Goal: Task Accomplishment & Management: Use online tool/utility

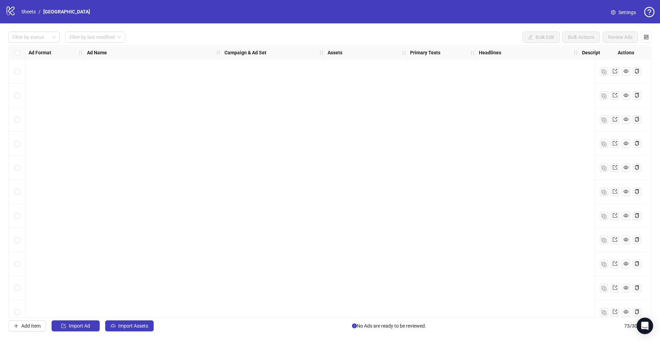
scroll to position [1502, 9]
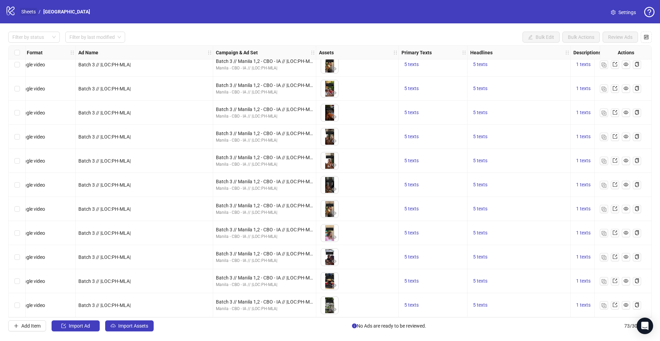
click at [31, 11] on link "Sheets" at bounding box center [28, 12] width 17 height 8
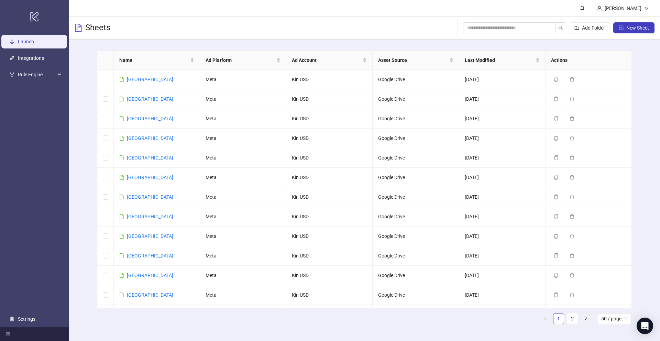
click at [84, 76] on div "Name Ad Platform Ad Account Asset Source Last Modified Actions [GEOGRAPHIC_DATA…" at bounding box center [364, 190] width 591 height 301
click at [557, 119] on icon "copy" at bounding box center [556, 118] width 5 height 5
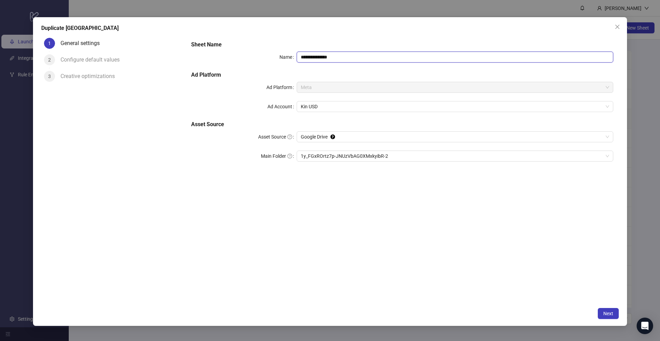
drag, startPoint x: 341, startPoint y: 57, endPoint x: 281, endPoint y: 57, distance: 60.5
click at [281, 57] on div "**********" at bounding box center [402, 57] width 422 height 11
type input "*****"
click at [322, 76] on h5 "Ad Platform" at bounding box center [402, 75] width 422 height 8
click at [613, 315] on span "Next" at bounding box center [609, 314] width 10 height 6
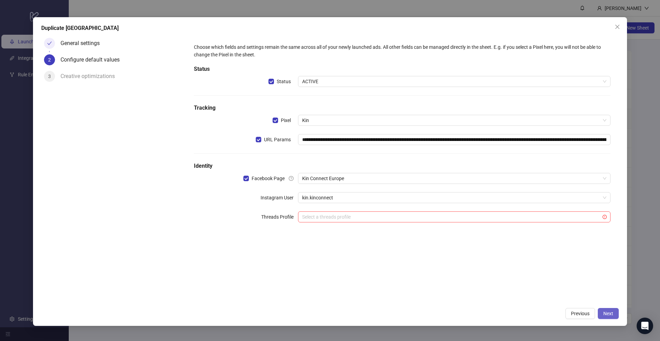
click at [609, 316] on button "Next" at bounding box center [608, 313] width 21 height 11
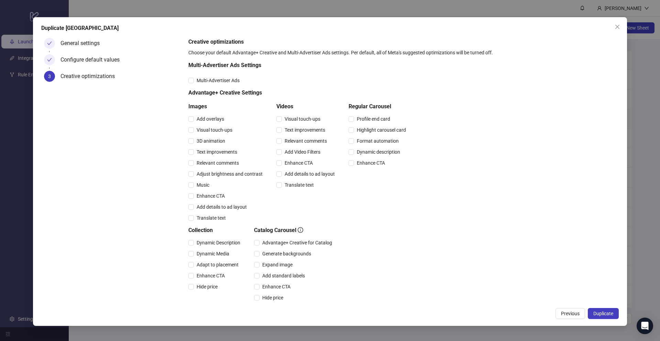
click at [609, 316] on button "Duplicate" at bounding box center [603, 313] width 31 height 11
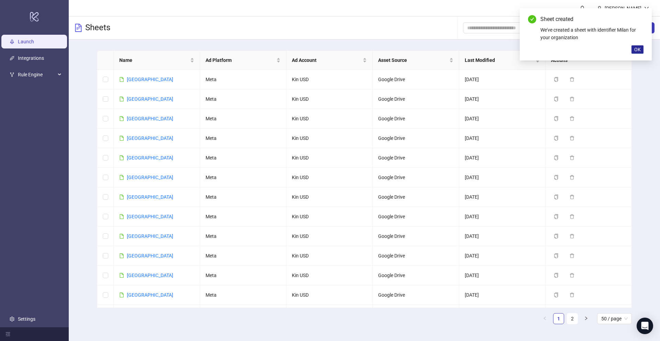
click at [639, 50] on span "OK" at bounding box center [637, 50] width 7 height 6
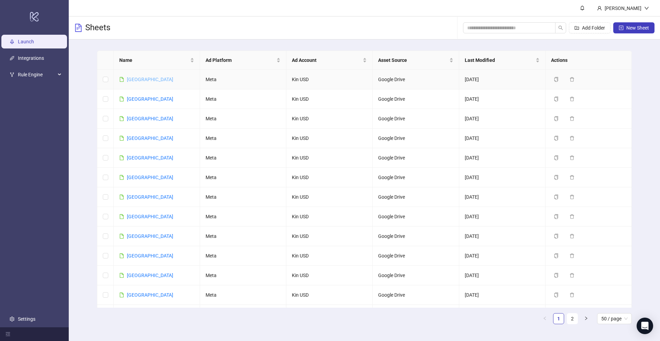
click at [137, 80] on link "[GEOGRAPHIC_DATA]" at bounding box center [150, 80] width 46 height 6
click at [137, 141] on link "[GEOGRAPHIC_DATA]" at bounding box center [150, 138] width 46 height 6
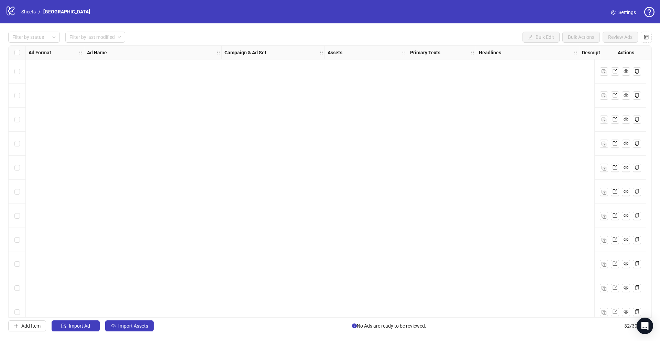
scroll to position [515, 0]
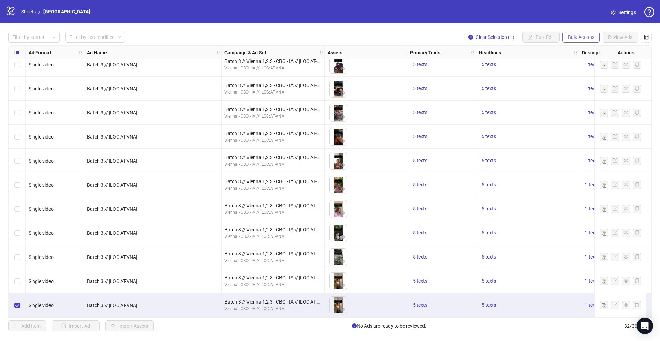
click at [582, 36] on span "Bulk Actions" at bounding box center [581, 37] width 26 height 6
click at [579, 61] on span "Duplicate" at bounding box center [590, 62] width 47 height 8
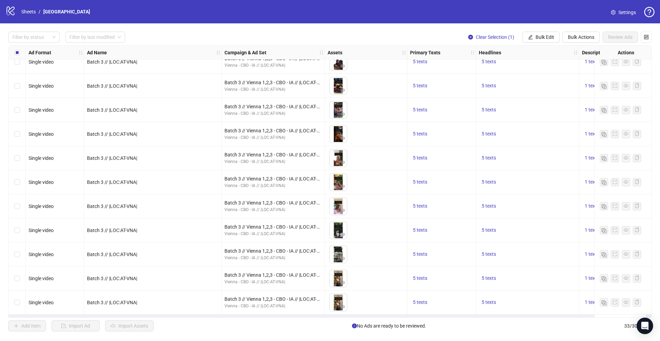
scroll to position [539, 0]
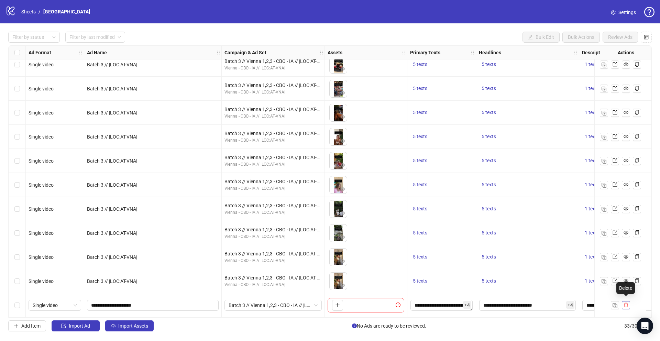
click at [626, 303] on icon "delete" at bounding box center [626, 305] width 5 height 5
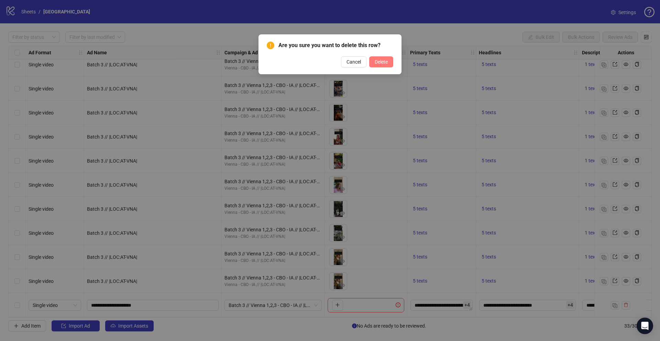
click at [384, 62] on span "Delete" at bounding box center [381, 62] width 13 height 6
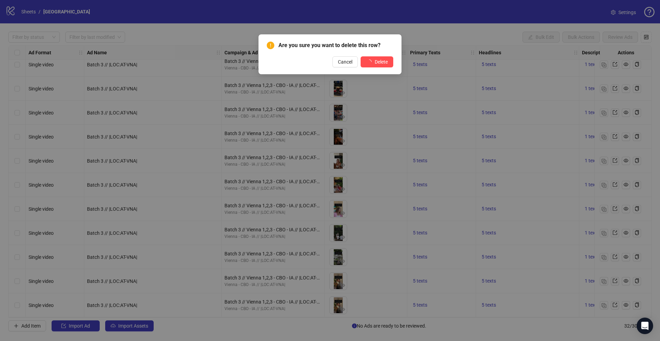
scroll to position [515, 0]
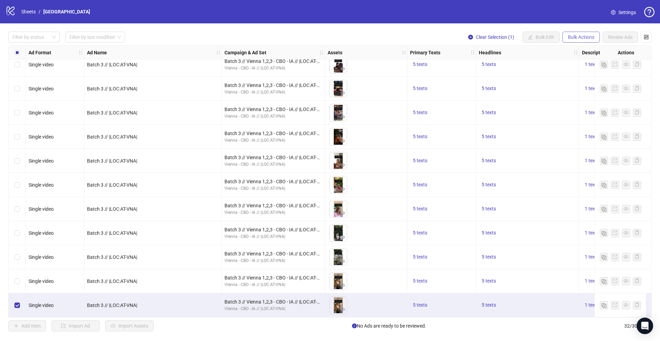
click at [591, 40] on button "Bulk Actions" at bounding box center [581, 37] width 37 height 11
click at [587, 82] on span "Copy to another sheet" at bounding box center [590, 84] width 47 height 8
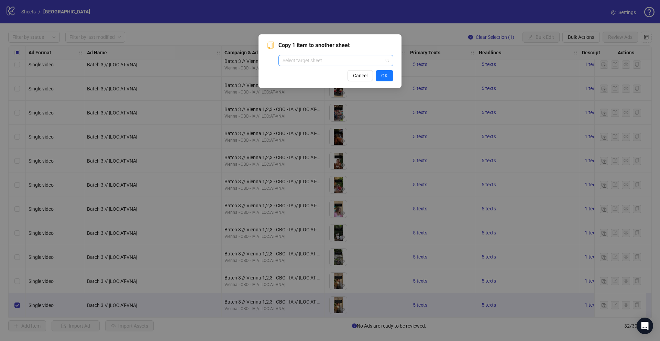
click at [320, 63] on input "search" at bounding box center [333, 60] width 100 height 10
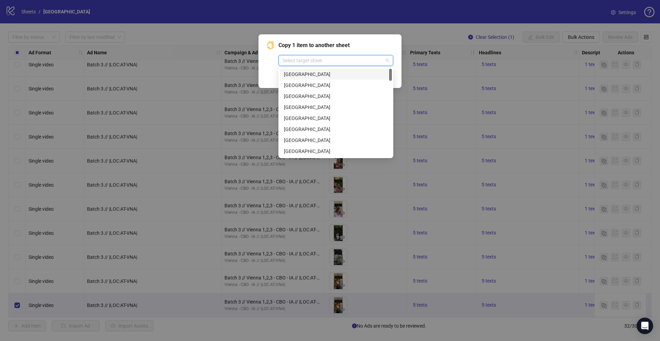
click at [314, 75] on div "[GEOGRAPHIC_DATA]" at bounding box center [336, 74] width 104 height 8
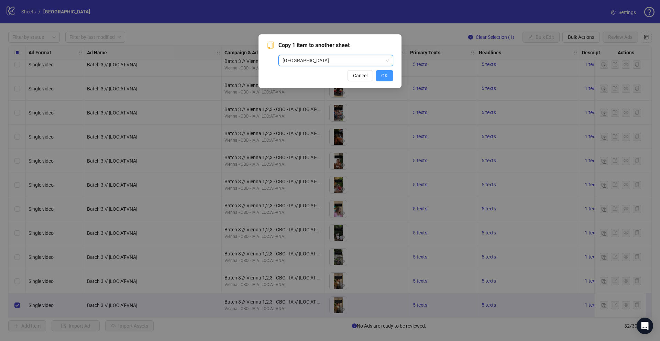
click at [391, 80] on button "OK" at bounding box center [385, 75] width 18 height 11
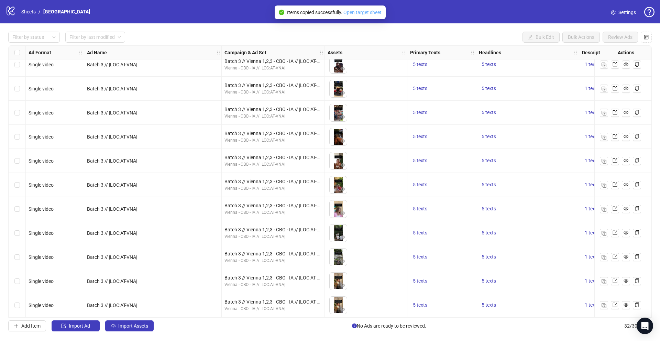
click at [366, 14] on link "Open target sheet" at bounding box center [363, 13] width 38 height 6
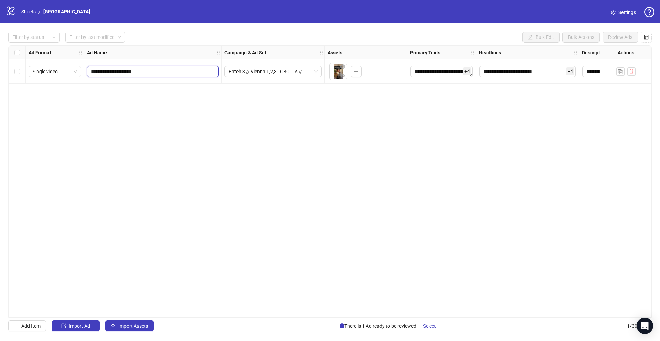
drag, startPoint x: 140, startPoint y: 73, endPoint x: 115, endPoint y: 73, distance: 24.8
click at [115, 73] on input "**********" at bounding box center [152, 72] width 122 height 8
paste input "text"
type input "**********"
click at [203, 164] on div "**********" at bounding box center [330, 181] width 644 height 272
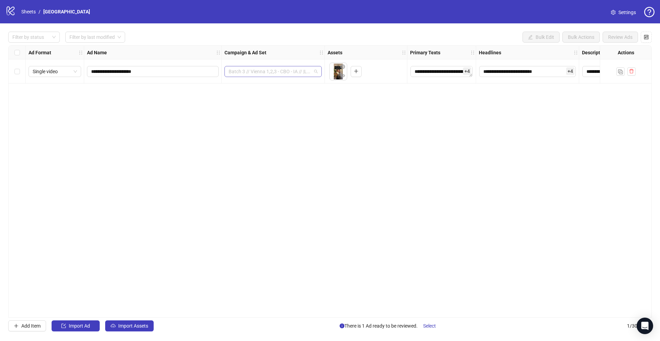
click at [313, 72] on span "Batch 3 // Vienna 1,2,3 - CBO - IA // |LOC:AT-VNA| // Exclude 180D PUR" at bounding box center [273, 71] width 89 height 10
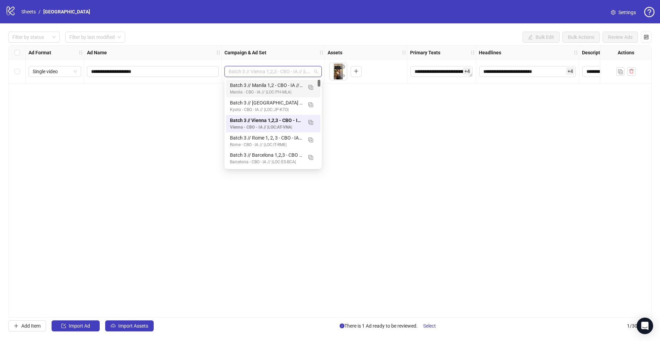
click at [319, 82] on div at bounding box center [319, 83] width 3 height 7
drag, startPoint x: 320, startPoint y: 82, endPoint x: 319, endPoint y: 62, distance: 19.9
click at [319, 62] on body "**********" at bounding box center [330, 170] width 660 height 341
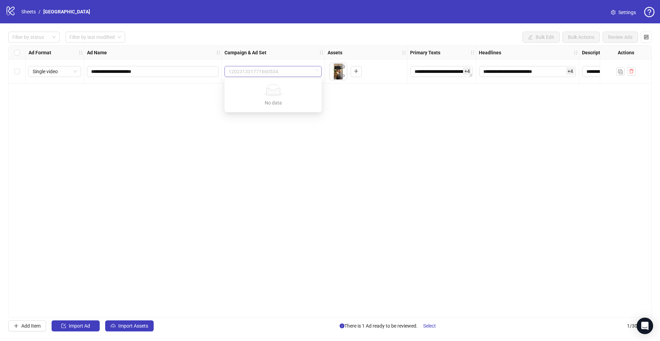
click at [298, 72] on span "120231331771660534" at bounding box center [273, 71] width 89 height 10
click at [299, 72] on span "120231331771660534" at bounding box center [273, 71] width 89 height 10
click at [307, 73] on span "Batch 3 // Vienna 1,2,3 - CBO - IA // |LOC:AT-VNA| // Exclude 180D PUR" at bounding box center [273, 71] width 89 height 10
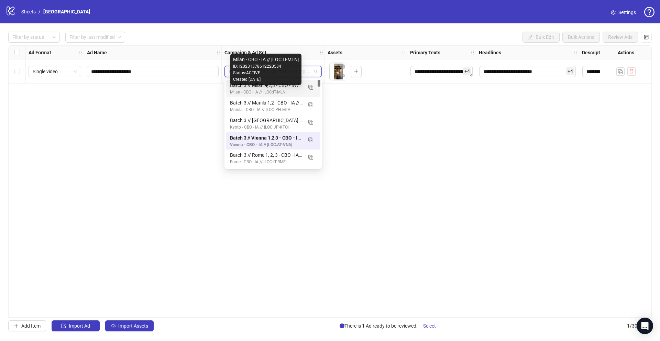
click at [267, 90] on div "Milan - CBO - IA // |LOC:IT-MLN|" at bounding box center [266, 92] width 73 height 7
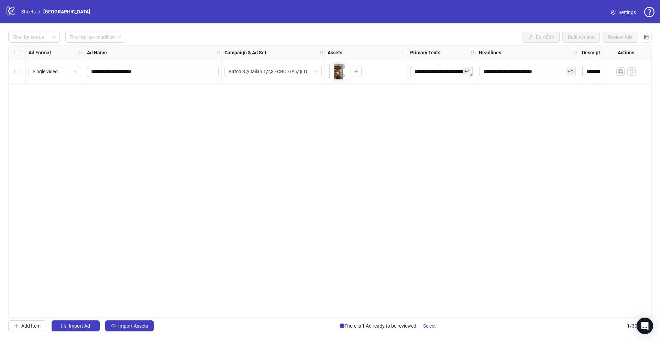
click at [329, 118] on div "**********" at bounding box center [330, 181] width 644 height 272
click at [343, 66] on icon "close-circle" at bounding box center [342, 66] width 5 height 5
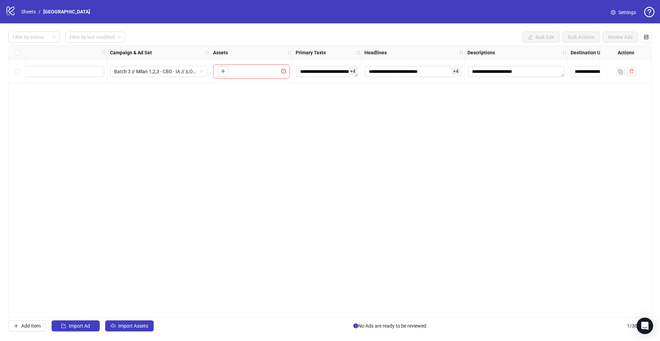
scroll to position [0, 127]
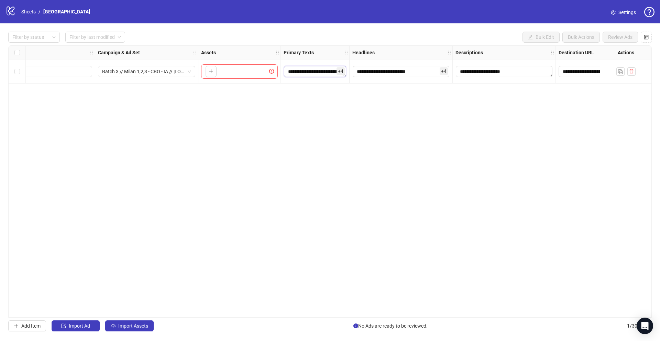
click at [301, 71] on textarea "**********" at bounding box center [315, 71] width 62 height 11
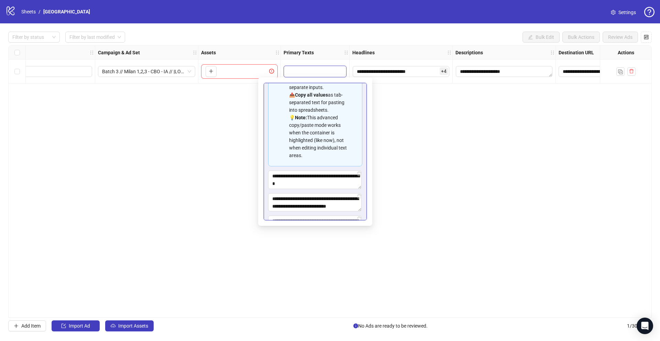
scroll to position [72, 0]
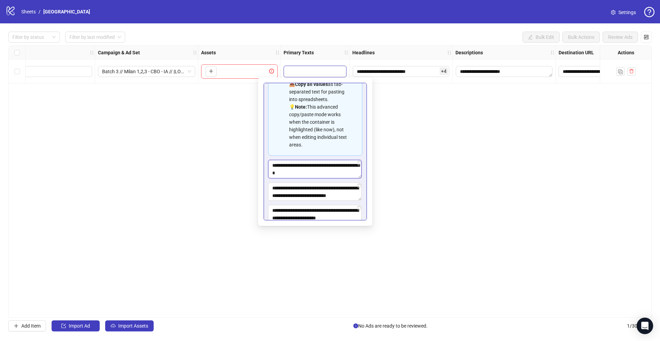
click at [286, 165] on textarea "**********" at bounding box center [315, 169] width 94 height 19
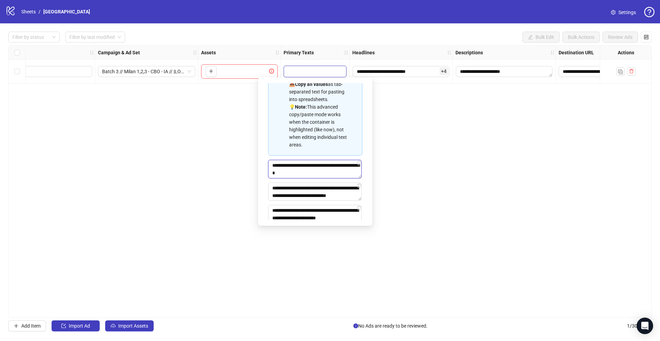
click at [286, 165] on textarea "**********" at bounding box center [315, 169] width 94 height 19
drag, startPoint x: 289, startPoint y: 166, endPoint x: 278, endPoint y: 166, distance: 11.7
click at [277, 166] on textarea "**********" at bounding box center [315, 169] width 94 height 19
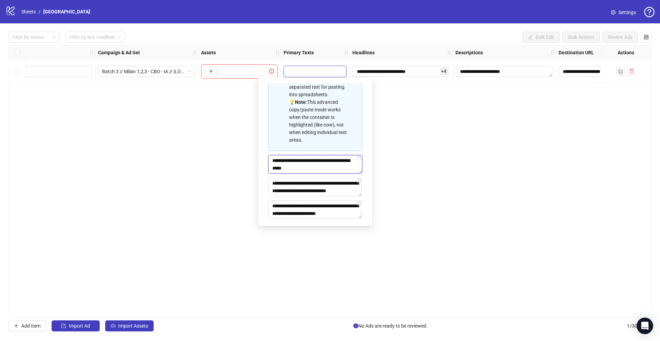
scroll to position [78, 0]
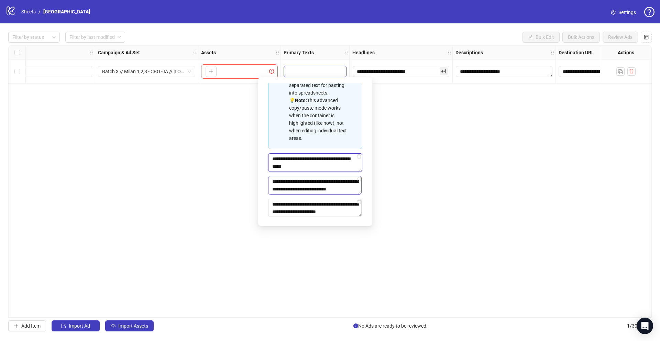
type textarea "**********"
click at [283, 182] on textarea "**********" at bounding box center [315, 185] width 94 height 19
paste textarea "Multi-text input container - paste or copy values"
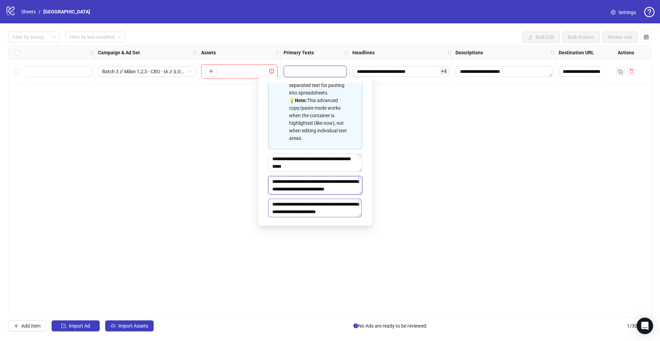
type textarea "**********"
click at [286, 204] on textarea "**********" at bounding box center [315, 208] width 94 height 19
paste textarea "Multi-text input container - paste or copy values"
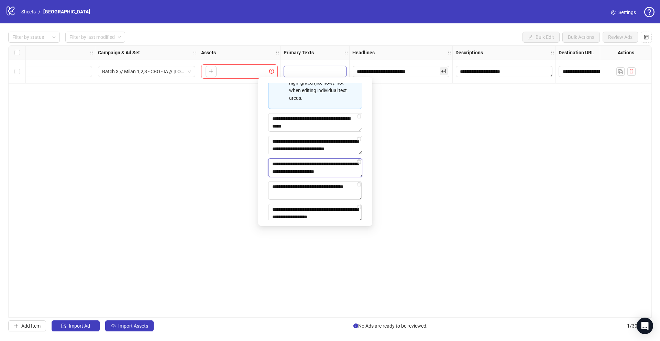
scroll to position [129, 0]
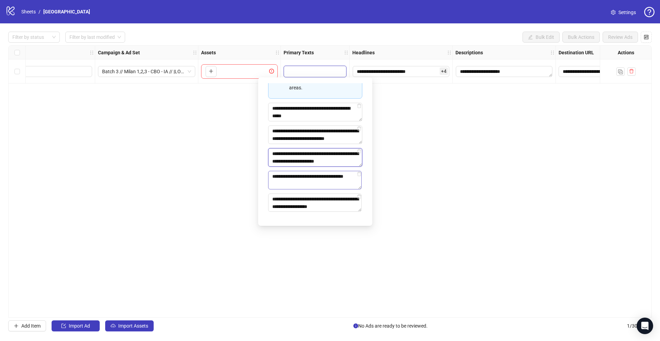
type textarea "**********"
click at [287, 176] on textarea "**********" at bounding box center [315, 180] width 94 height 19
paste textarea "Multi-text input container - paste or copy values"
type textarea "**********"
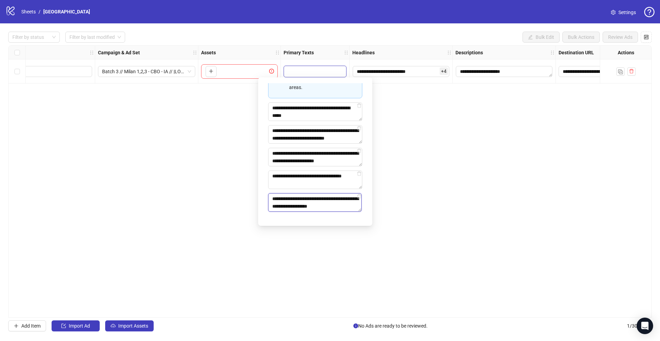
click at [325, 199] on textarea "**********" at bounding box center [315, 202] width 94 height 19
paste textarea "Multi-text input container - paste or copy values"
type textarea "**********"
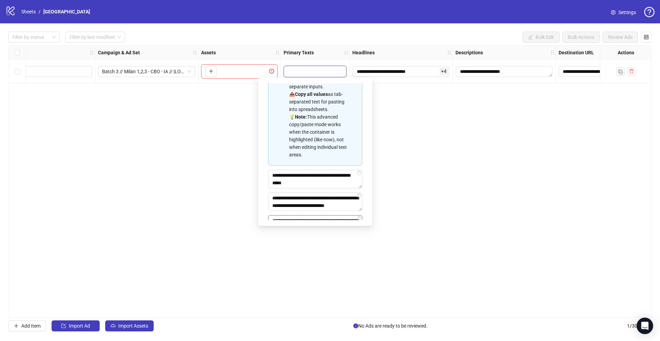
scroll to position [0, 0]
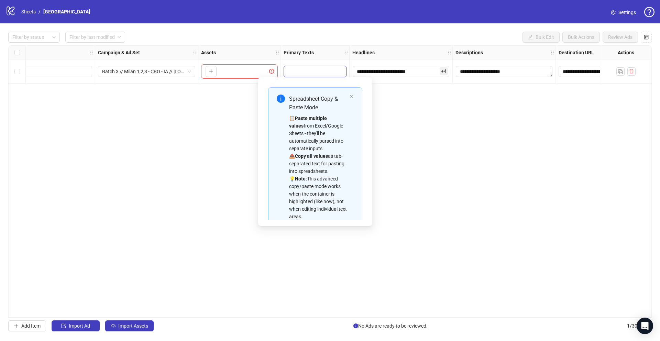
click at [410, 114] on div "**********" at bounding box center [330, 181] width 644 height 272
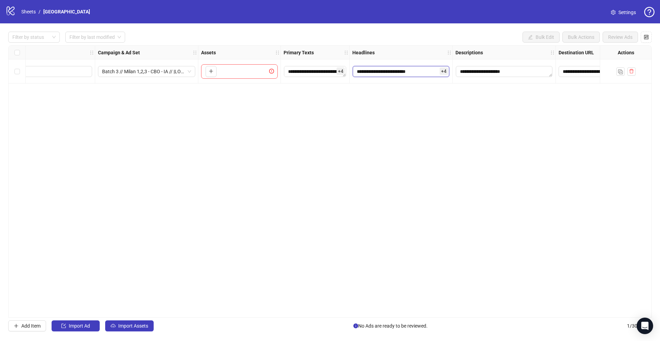
click at [381, 74] on input "**********" at bounding box center [401, 71] width 97 height 11
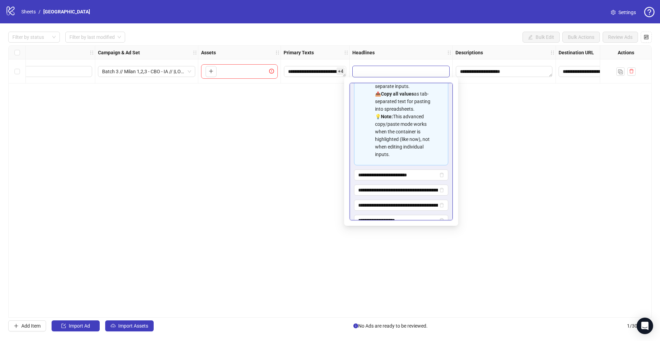
scroll to position [91, 0]
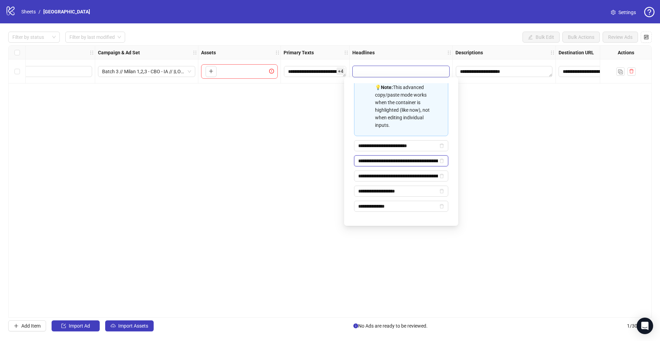
click at [369, 160] on input "**********" at bounding box center [398, 161] width 80 height 8
paste input "Multi-input container - paste or copy values"
type input "**********"
click at [369, 175] on input "**********" at bounding box center [398, 176] width 80 height 8
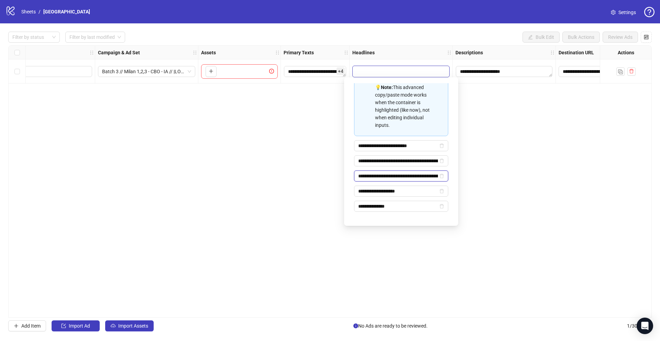
click at [369, 175] on input "**********" at bounding box center [398, 176] width 80 height 8
paste input "Multi-input container - paste or copy values"
type input "**********"
click at [398, 189] on input "**********" at bounding box center [398, 191] width 80 height 8
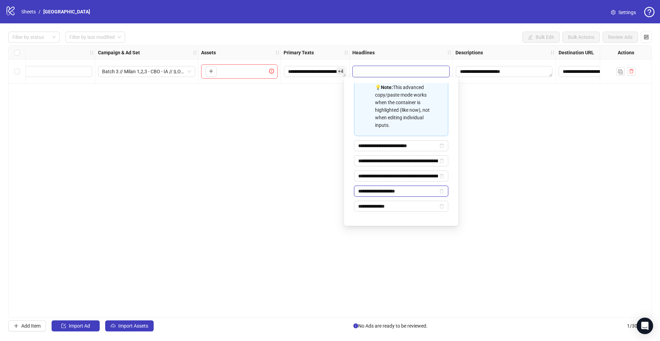
paste input "Multi-input container - paste or copy values"
type input "**********"
click at [382, 205] on input "**********" at bounding box center [398, 207] width 80 height 8
paste input "Multi-input container - paste or copy values"
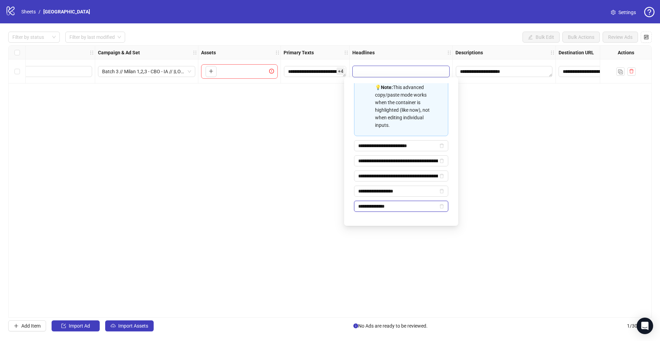
type input "**********"
click at [481, 160] on div "**********" at bounding box center [330, 181] width 644 height 272
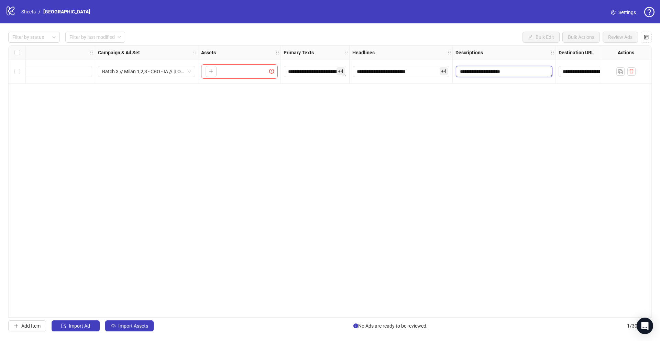
click at [487, 68] on textarea "**********" at bounding box center [504, 71] width 97 height 11
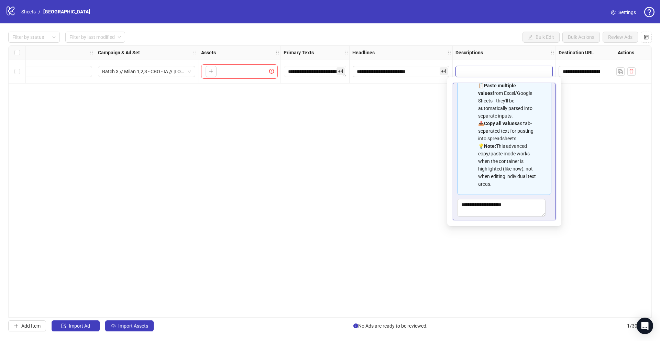
scroll to position [47, 0]
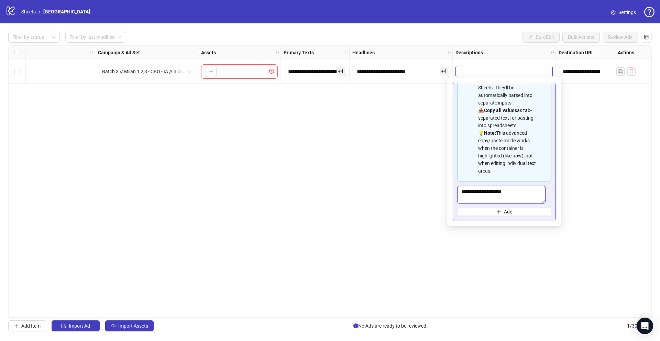
click at [504, 190] on textarea "**********" at bounding box center [501, 195] width 88 height 18
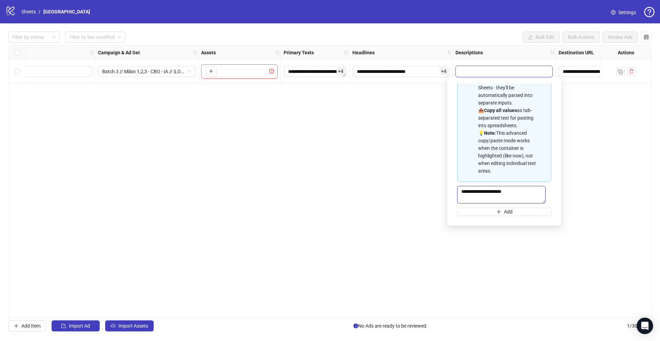
click at [504, 190] on textarea "**********" at bounding box center [501, 195] width 88 height 18
paste textarea "Multi-text input container - paste or copy values"
type textarea "**********"
click at [593, 175] on div "**********" at bounding box center [330, 181] width 644 height 272
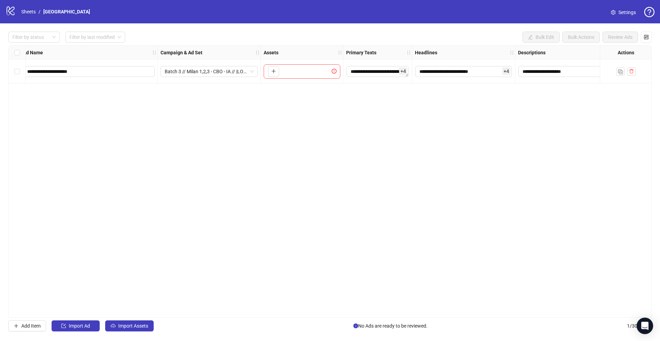
scroll to position [0, 0]
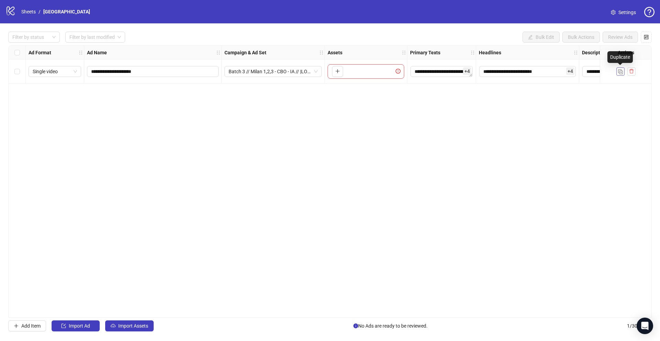
click at [622, 73] on img "button" at bounding box center [620, 71] width 5 height 5
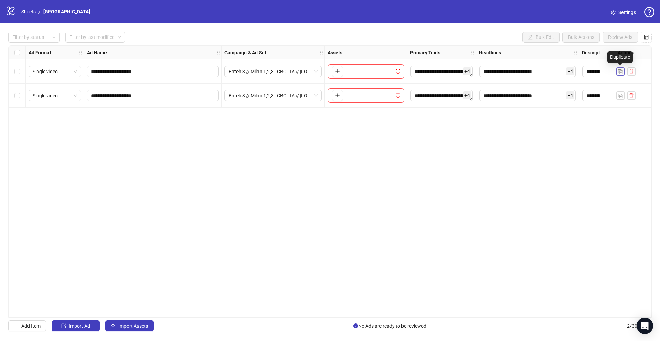
click at [622, 73] on img "button" at bounding box center [620, 71] width 5 height 5
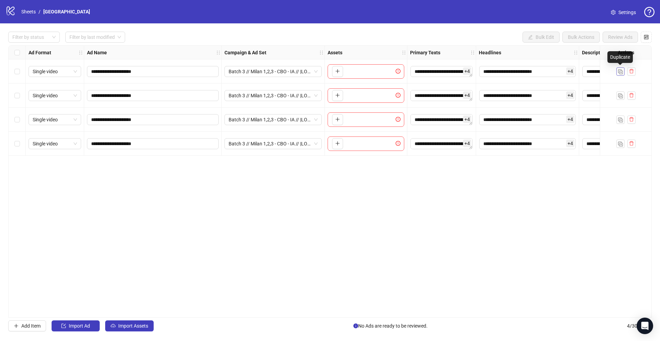
click at [622, 73] on img "button" at bounding box center [620, 71] width 5 height 5
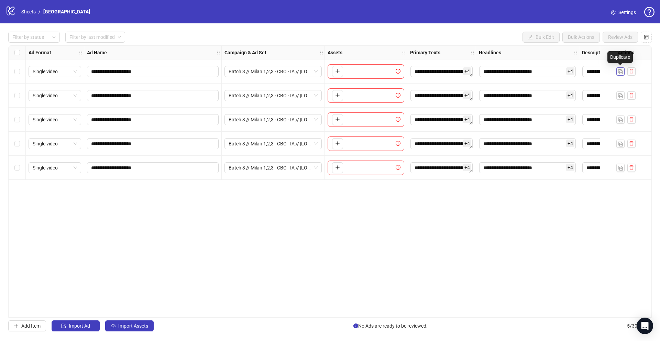
click at [622, 73] on img "button" at bounding box center [620, 71] width 5 height 5
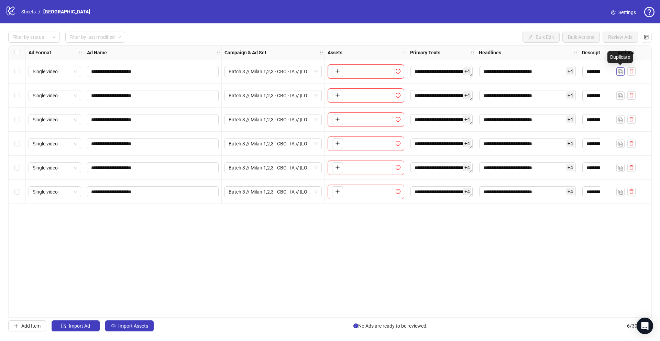
click at [622, 73] on img "button" at bounding box center [620, 71] width 5 height 5
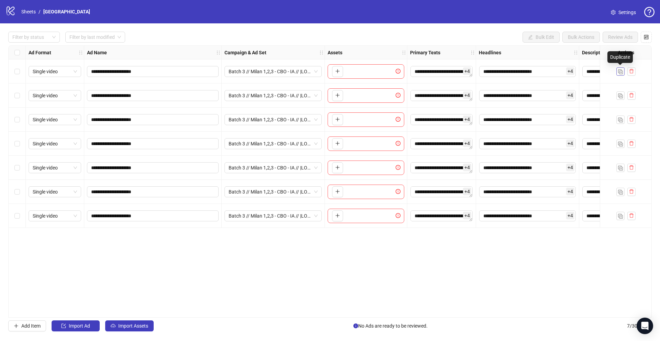
click at [622, 73] on img "button" at bounding box center [620, 71] width 5 height 5
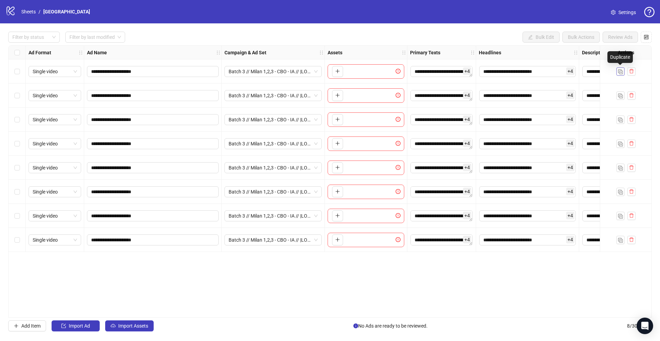
click at [622, 73] on img "button" at bounding box center [620, 71] width 5 height 5
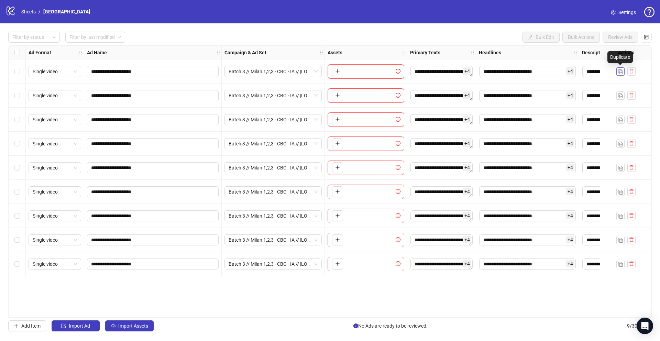
click at [622, 73] on img "button" at bounding box center [620, 71] width 5 height 5
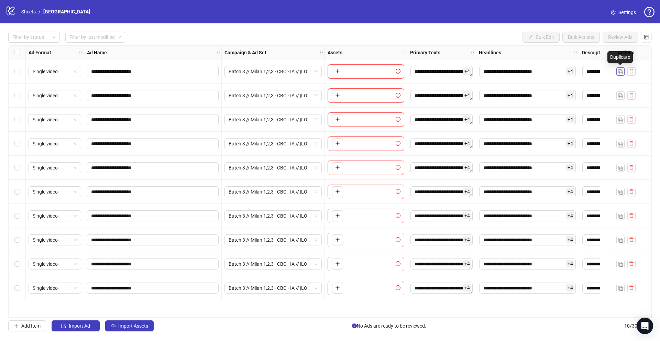
click at [622, 73] on img "button" at bounding box center [620, 71] width 5 height 5
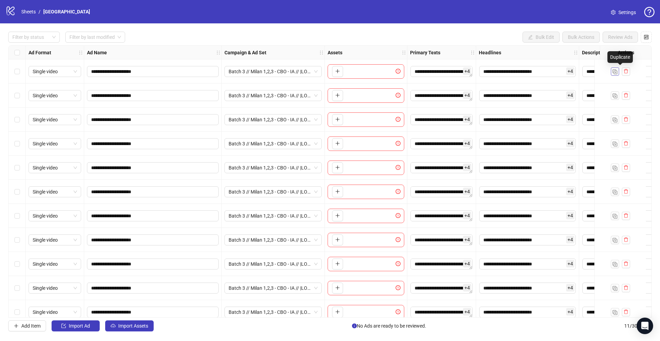
click at [622, 73] on button "button" at bounding box center [626, 71] width 8 height 8
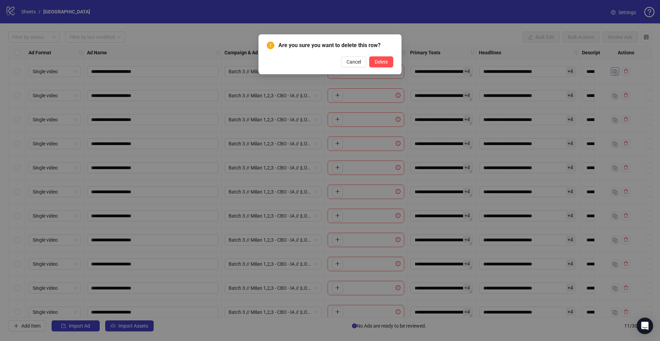
click at [622, 73] on div "Are you sure you want to delete this row? Cancel Delete" at bounding box center [330, 170] width 660 height 341
click at [354, 61] on span "Cancel" at bounding box center [354, 62] width 14 height 6
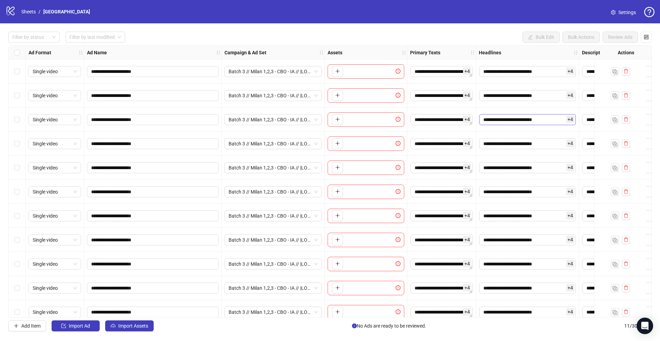
scroll to position [10, 0]
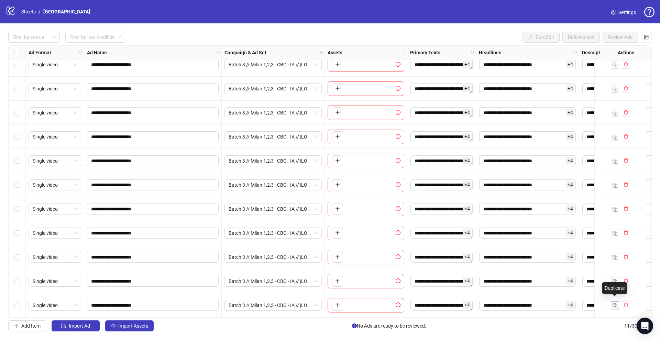
click at [616, 303] on img "button" at bounding box center [615, 305] width 5 height 5
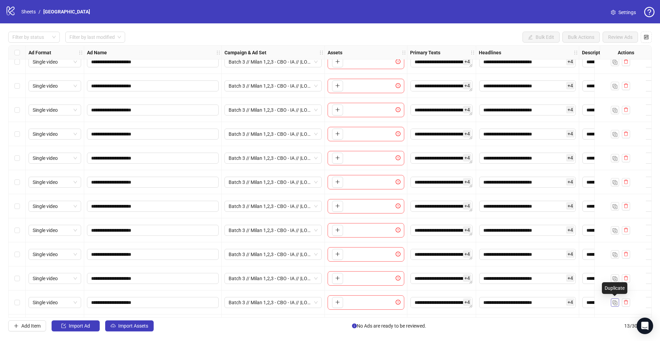
click at [616, 303] on img "button" at bounding box center [615, 303] width 5 height 5
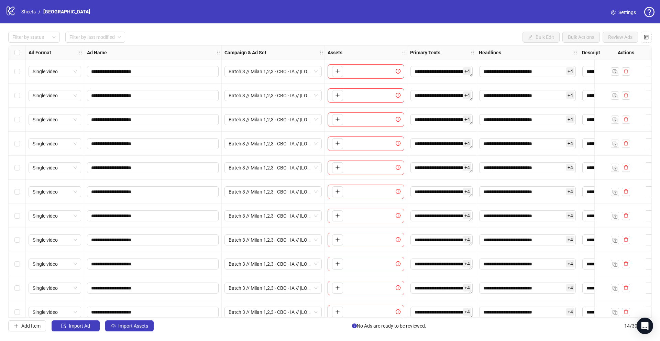
scroll to position [82, 0]
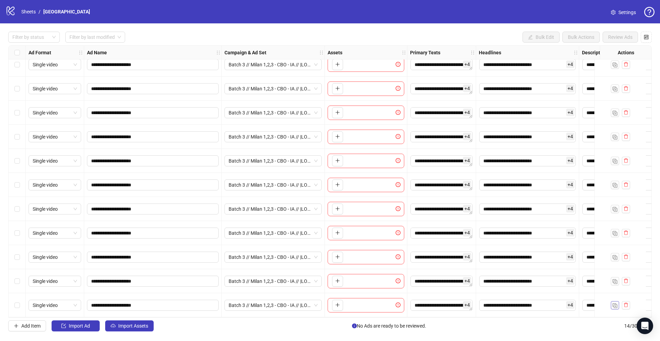
click at [614, 303] on img "button" at bounding box center [615, 305] width 5 height 5
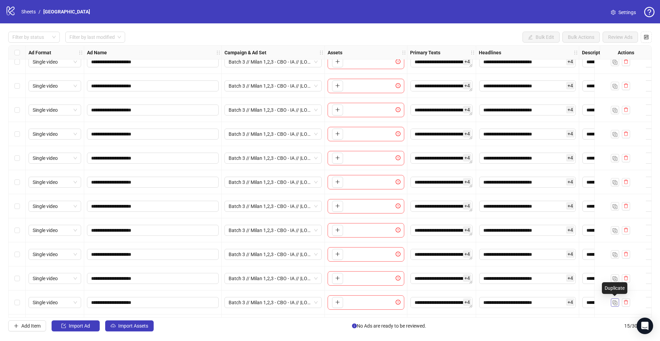
click at [614, 302] on img "button" at bounding box center [615, 303] width 5 height 5
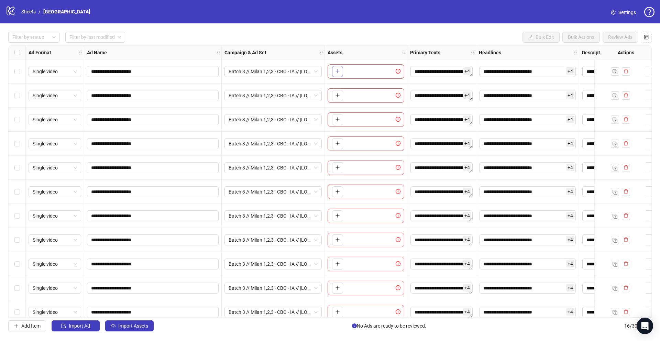
click at [337, 71] on icon "plus" at bounding box center [337, 71] width 0 height 4
click at [335, 93] on icon "plus" at bounding box center [337, 95] width 5 height 5
click at [336, 118] on icon "plus" at bounding box center [337, 119] width 5 height 5
click at [337, 141] on span "button" at bounding box center [337, 144] width 5 height 6
click at [336, 165] on icon "plus" at bounding box center [337, 167] width 5 height 5
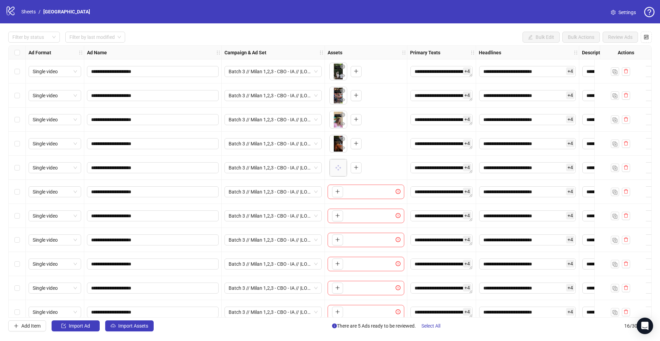
scroll to position [60, 0]
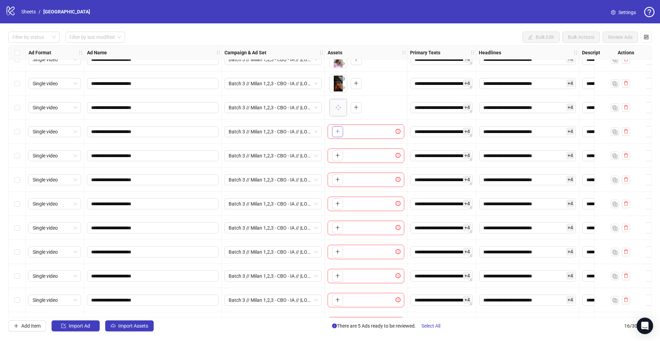
click at [339, 130] on icon "plus" at bounding box center [337, 131] width 5 height 5
click at [338, 156] on icon "plus" at bounding box center [337, 155] width 5 height 5
click at [337, 179] on icon "plus" at bounding box center [337, 179] width 5 height 5
click at [336, 210] on div "To pick up a draggable item, press the space bar. While dragging, use the arrow…" at bounding box center [366, 204] width 77 height 14
click at [338, 204] on icon "plus" at bounding box center [338, 204] width 4 height 0
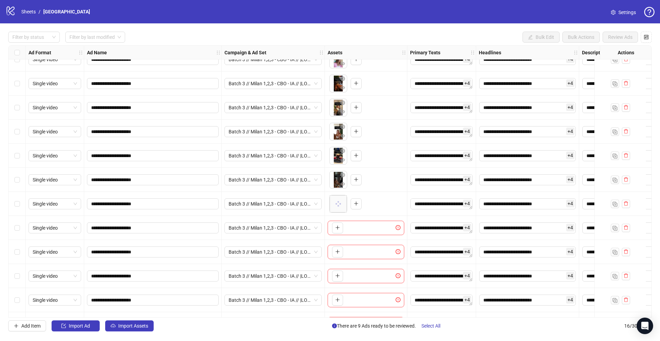
scroll to position [130, 0]
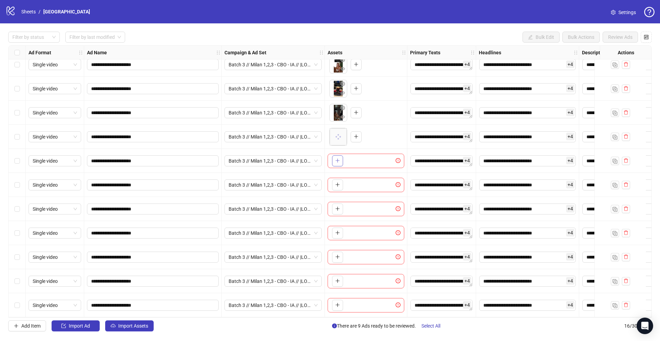
click at [335, 158] on button "button" at bounding box center [337, 160] width 11 height 11
click at [339, 182] on icon "plus" at bounding box center [337, 184] width 5 height 5
click at [341, 204] on button "button" at bounding box center [337, 209] width 11 height 11
click at [336, 230] on icon "plus" at bounding box center [337, 232] width 5 height 5
click at [339, 255] on icon "plus" at bounding box center [337, 256] width 5 height 5
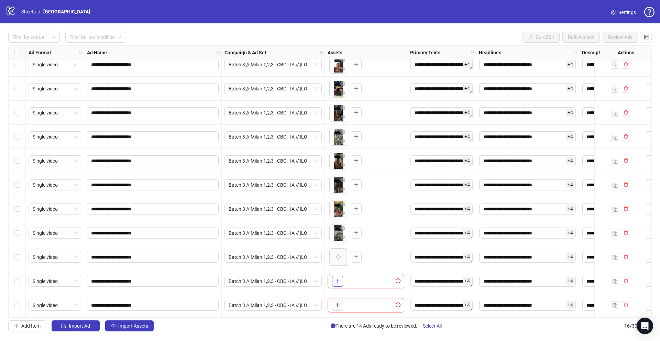
click at [337, 279] on icon "plus" at bounding box center [337, 281] width 0 height 4
click at [337, 303] on icon "plus" at bounding box center [337, 305] width 5 height 5
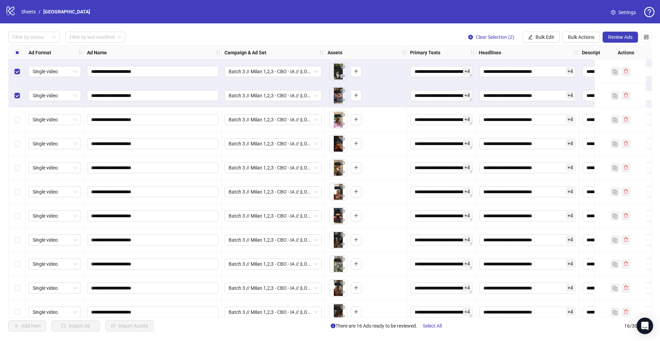
click at [21, 116] on div "Select row 3" at bounding box center [17, 120] width 17 height 24
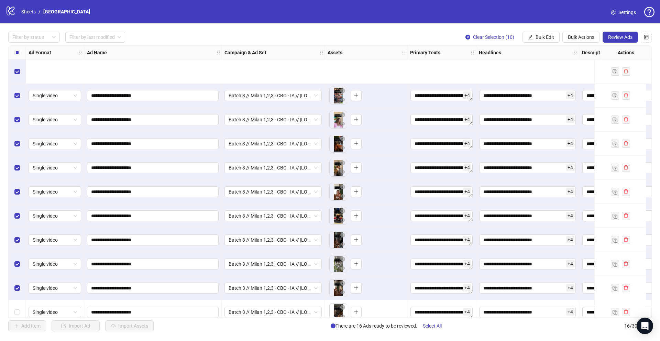
scroll to position [130, 0]
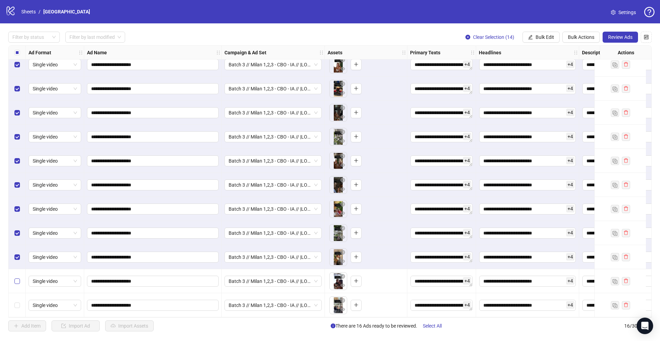
click at [19, 278] on label "Select row 15" at bounding box center [17, 282] width 6 height 8
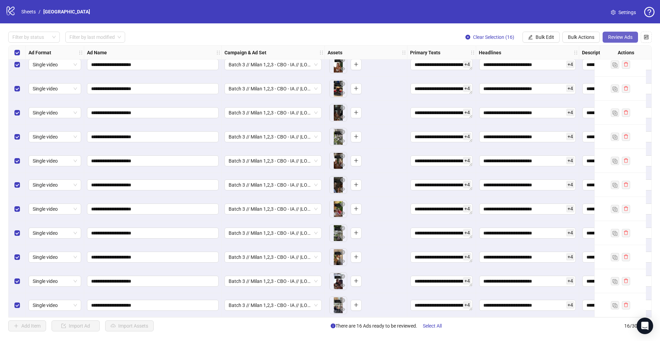
click at [620, 38] on span "Review Ads" at bounding box center [620, 37] width 24 height 6
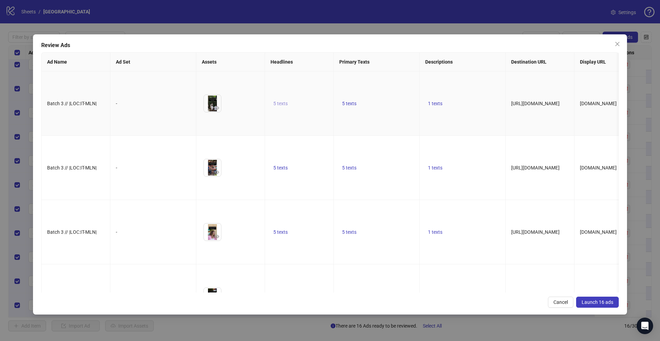
click at [282, 106] on span "5 texts" at bounding box center [280, 104] width 14 height 6
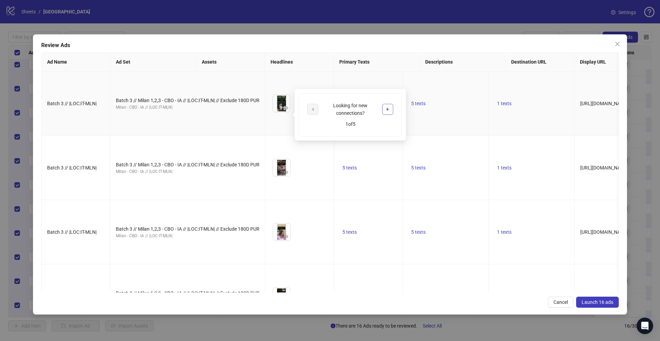
click at [389, 111] on icon "caret-right" at bounding box center [388, 109] width 5 height 5
click at [389, 111] on icon "caret-right" at bounding box center [388, 113] width 5 height 5
click at [389, 111] on icon "caret-right" at bounding box center [388, 109] width 5 height 5
click at [389, 111] on icon "caret-right" at bounding box center [388, 111] width 5 height 5
click at [414, 75] on td "5 texts" at bounding box center [446, 104] width 86 height 64
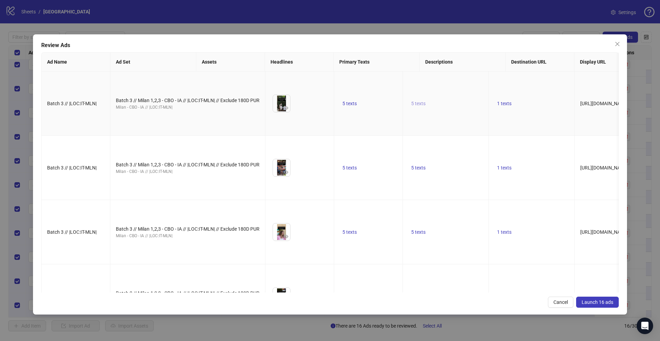
click at [411, 106] on span "5 texts" at bounding box center [418, 104] width 14 height 6
click at [459, 109] on button "button" at bounding box center [456, 109] width 11 height 11
click at [455, 111] on icon "caret-right" at bounding box center [456, 113] width 5 height 5
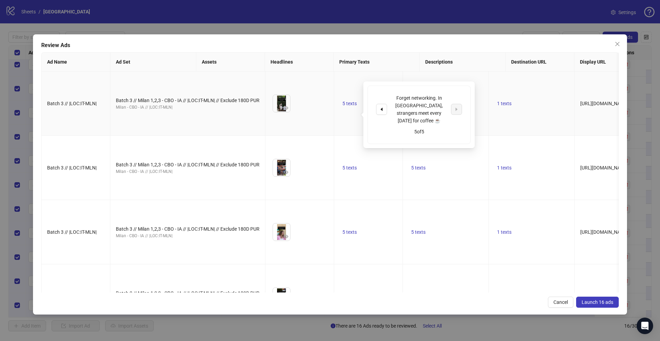
click at [489, 88] on td "1 texts" at bounding box center [532, 104] width 86 height 64
click at [497, 106] on span "1 texts" at bounding box center [504, 104] width 14 height 6
click at [489, 79] on td "1 texts" at bounding box center [532, 104] width 86 height 64
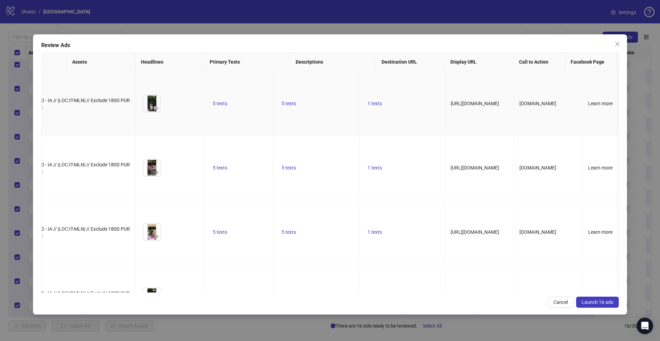
scroll to position [0, 0]
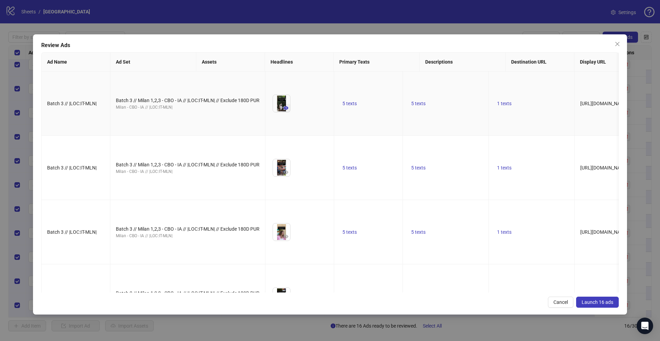
click at [284, 110] on icon "eye" at bounding box center [286, 108] width 5 height 5
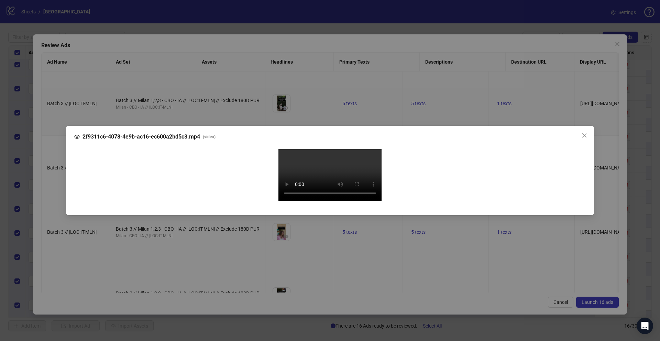
click at [51, 179] on div "2f9311c6-4078-4e9b-ac16-ec600a2bd5c3.mp4 ( video ) Your browser does not suppor…" at bounding box center [330, 170] width 660 height 341
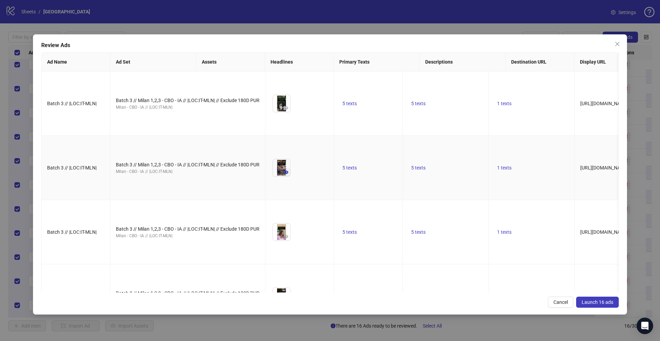
click at [284, 174] on icon "eye" at bounding box center [286, 172] width 5 height 3
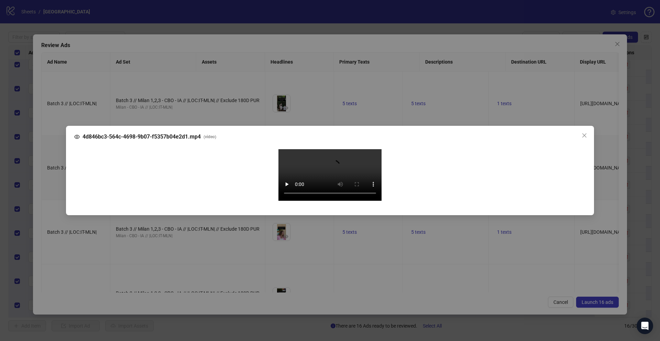
click at [57, 192] on div "4d846bc3-564c-4698-9b07-f5357b04e2d1.mp4 ( video ) Your browser does not suppor…" at bounding box center [330, 170] width 660 height 341
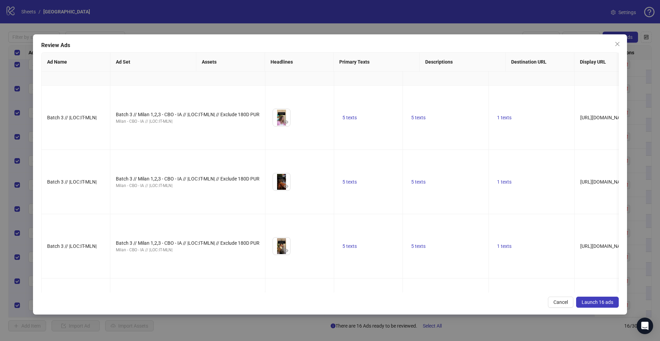
scroll to position [141, 0]
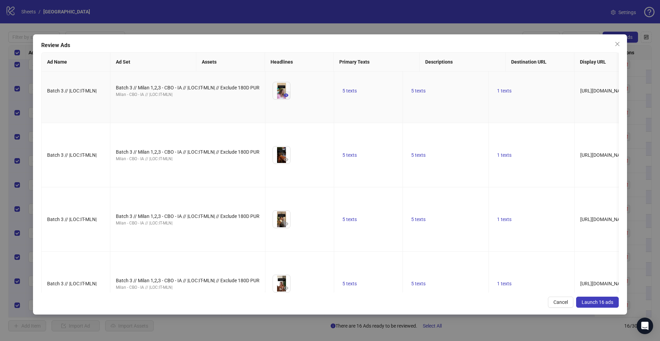
click at [284, 98] on span "button" at bounding box center [286, 96] width 5 height 6
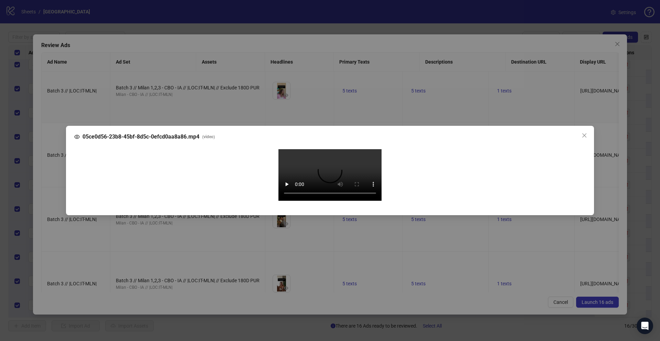
click at [49, 202] on div "05ce0d56-23b8-45bf-8d5c-0efcd0aa8a86.mp4 ( video ) Your browser does not suppor…" at bounding box center [330, 170] width 660 height 341
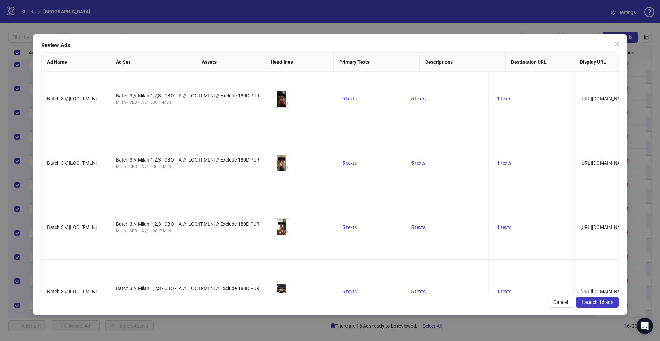
scroll to position [233, 0]
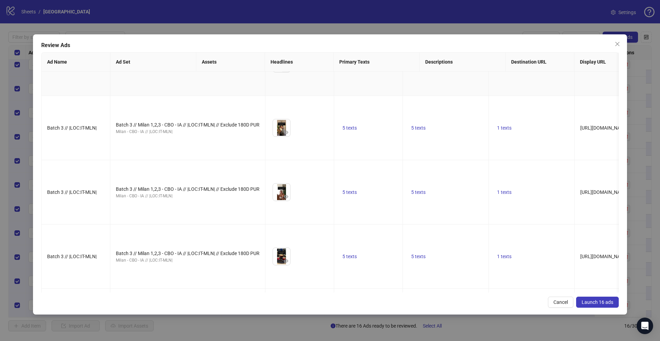
click at [284, 70] on icon "eye" at bounding box center [286, 67] width 5 height 3
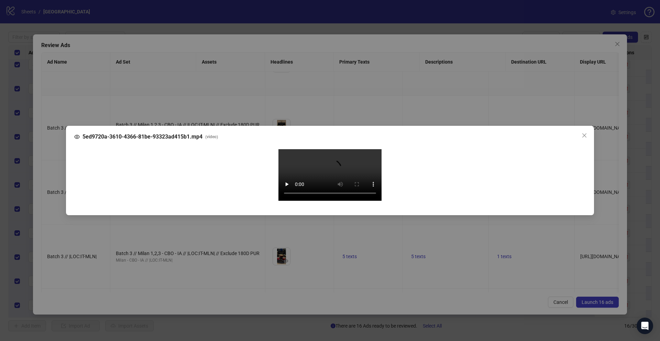
click at [52, 179] on div "5ed9720a-3610-4366-81be-93323ad415b1.mp4 ( video ) Your browser does not suppor…" at bounding box center [330, 170] width 660 height 341
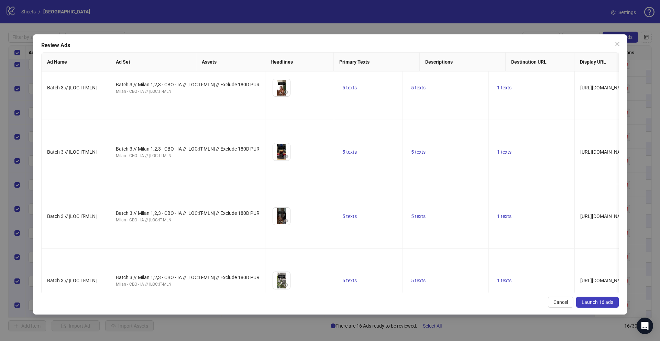
scroll to position [344, 0]
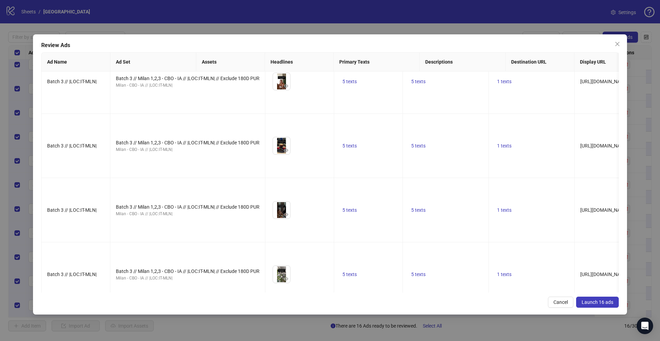
click at [284, 23] on icon "eye" at bounding box center [286, 21] width 5 height 3
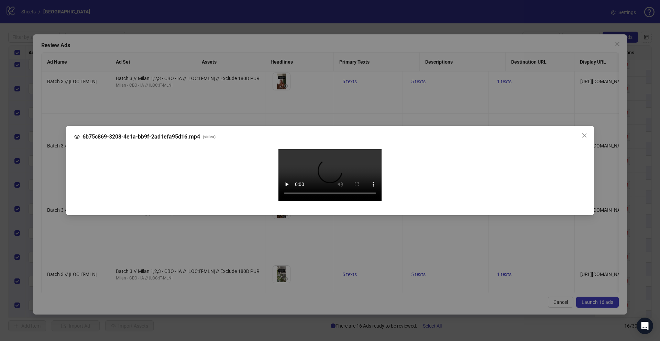
click at [54, 183] on div "6b75c869-3208-4e1a-bb9f-2ad1efa95d16.mp4 ( video ) Your browser does not suppor…" at bounding box center [330, 170] width 660 height 341
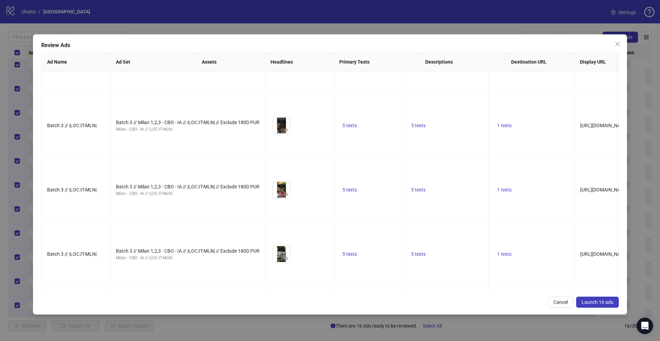
scroll to position [624, 0]
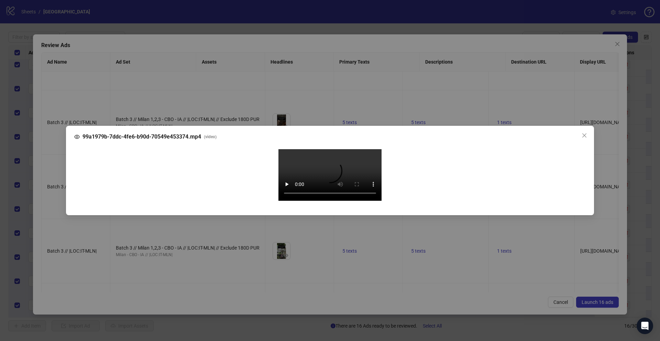
click at [60, 174] on div "99a1979b-7ddc-4fe6-b90d-70549e453374.mp4 ( video ) Your browser does not suppor…" at bounding box center [330, 170] width 660 height 341
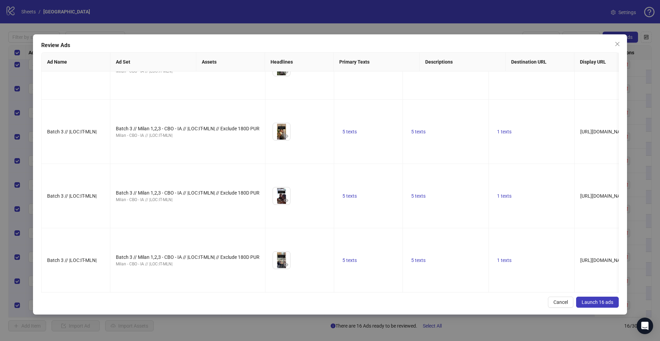
scroll to position [910, 0]
click at [284, 10] on span "button" at bounding box center [286, 8] width 5 height 6
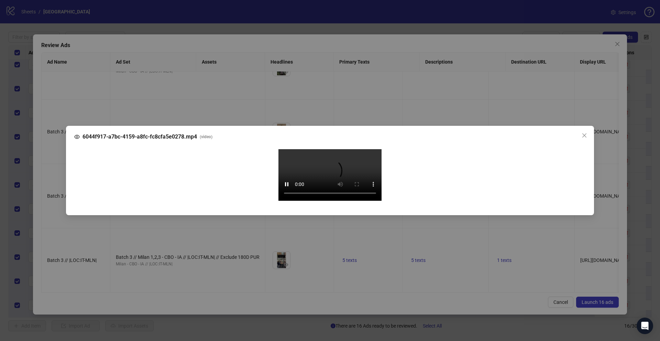
click at [51, 202] on div "6044f917-a7bc-4159-a8fc-fc8cfa5e0278.mp4 ( video ) Your browser does not suppor…" at bounding box center [330, 170] width 660 height 341
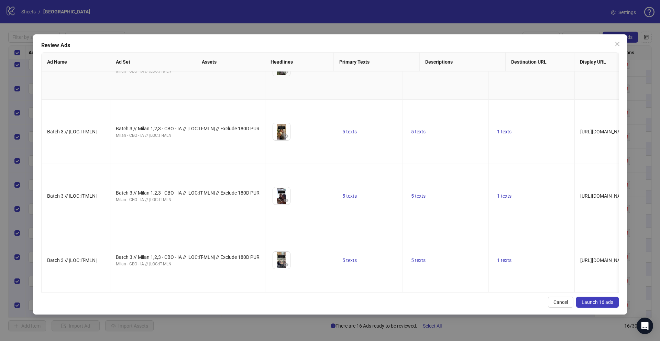
scroll to position [1019, 0]
click at [284, 139] on icon "eye" at bounding box center [286, 136] width 5 height 5
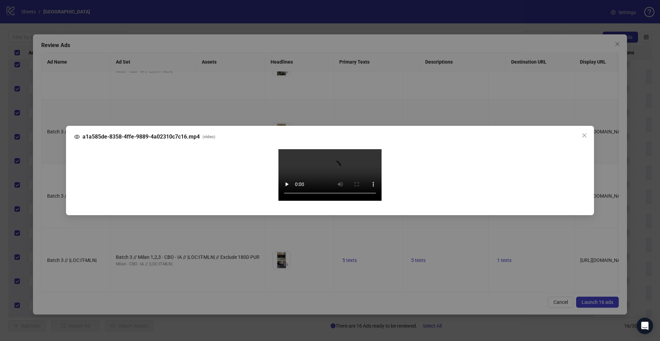
click at [53, 181] on div "a1a585de-8358-4ffe-9889-4a02310c7c16.mp4 ( video ) Your browser does not suppor…" at bounding box center [330, 170] width 660 height 341
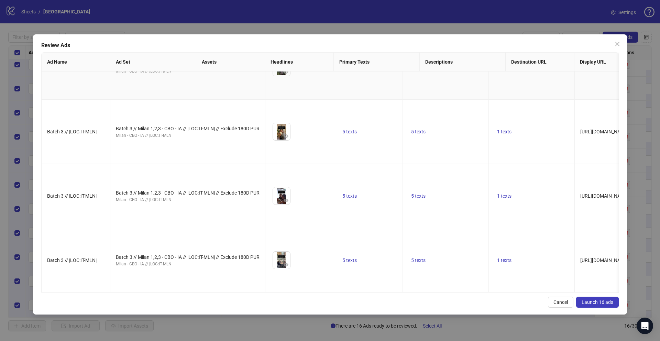
scroll to position [1171, 0]
click at [282, 196] on button "button" at bounding box center [286, 200] width 8 height 8
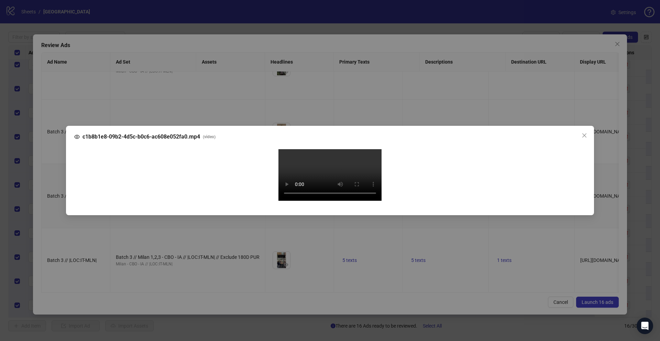
click at [43, 172] on div "c1b8b1e8-09b2-4d5c-b0c6-ac608e052fa0.mp4 ( video ) Your browser does not suppor…" at bounding box center [330, 170] width 660 height 341
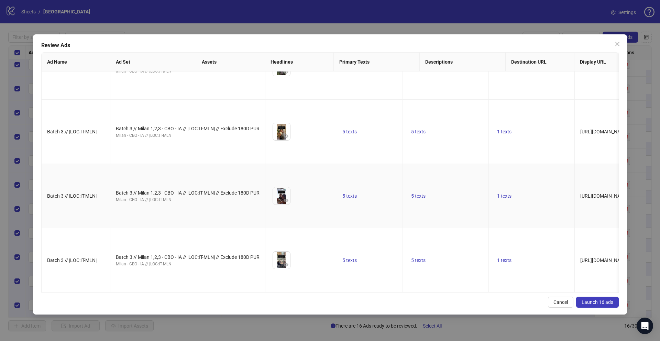
scroll to position [851, 0]
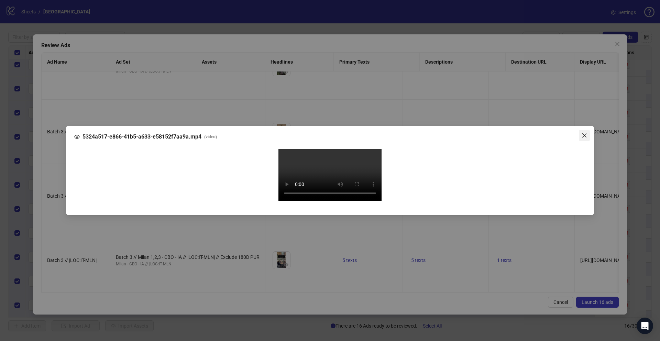
click at [586, 133] on icon "close" at bounding box center [585, 136] width 6 height 6
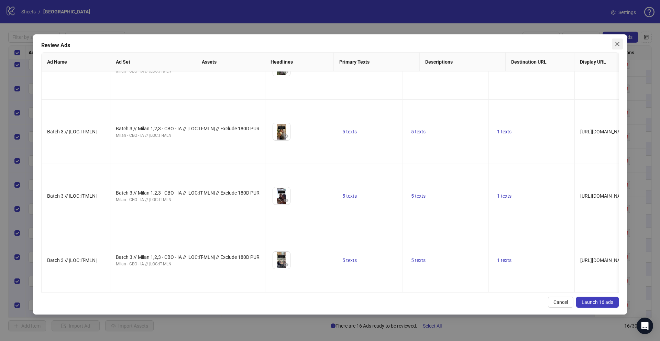
click at [616, 43] on icon "close" at bounding box center [618, 44] width 6 height 6
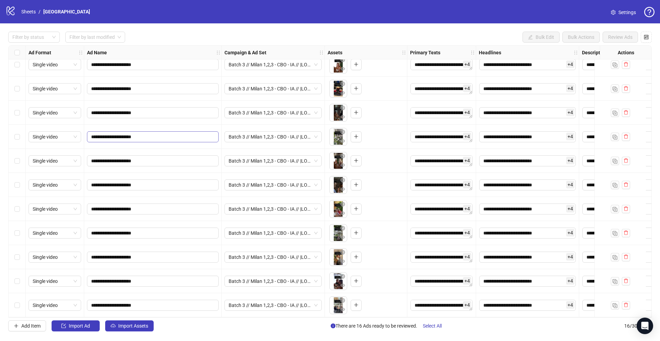
scroll to position [0, 0]
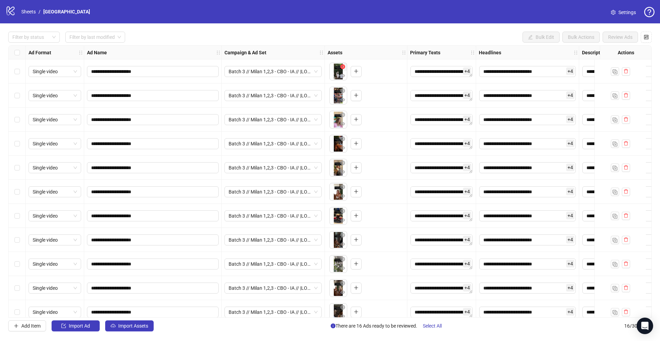
click at [343, 67] on icon "close-circle" at bounding box center [342, 66] width 5 height 5
click at [343, 91] on icon "close-circle" at bounding box center [342, 90] width 5 height 5
click at [343, 113] on icon "close-circle" at bounding box center [342, 114] width 5 height 5
click at [342, 137] on icon "close-circle" at bounding box center [342, 139] width 5 height 5
click at [341, 163] on icon "close-circle" at bounding box center [342, 163] width 5 height 5
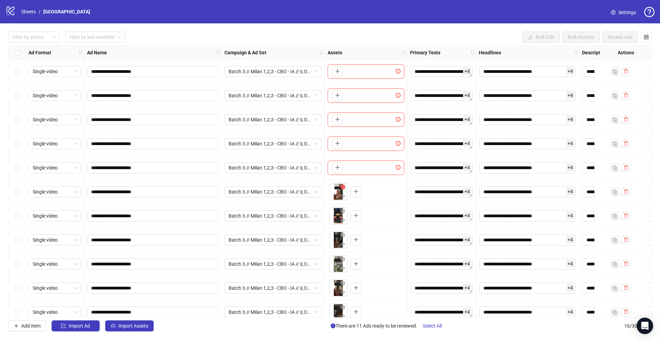
click at [344, 184] on button "button" at bounding box center [343, 187] width 8 height 8
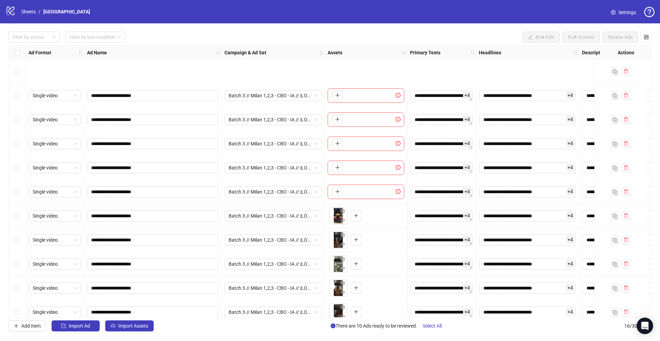
scroll to position [72, 0]
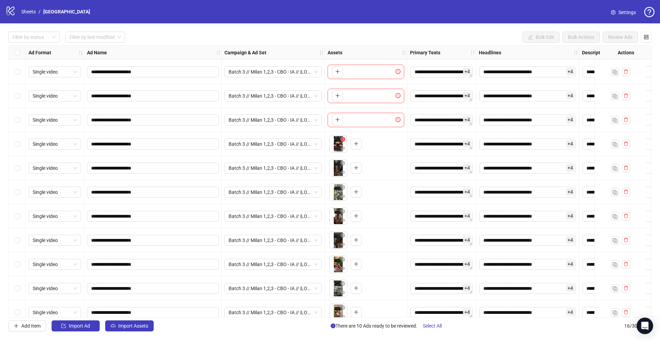
click at [343, 139] on icon "close-circle" at bounding box center [342, 139] width 5 height 5
click at [343, 164] on icon "close-circle" at bounding box center [342, 163] width 5 height 5
click at [343, 188] on icon "close-circle" at bounding box center [342, 187] width 5 height 5
click at [344, 212] on icon "close-circle" at bounding box center [342, 211] width 5 height 5
click at [343, 234] on icon "close-circle" at bounding box center [342, 235] width 5 height 5
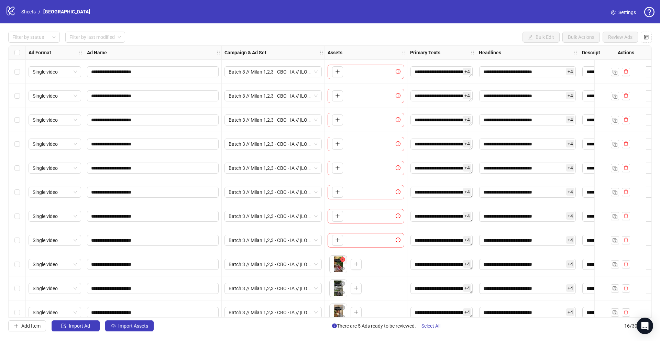
click at [344, 258] on icon "close-circle" at bounding box center [342, 259] width 5 height 5
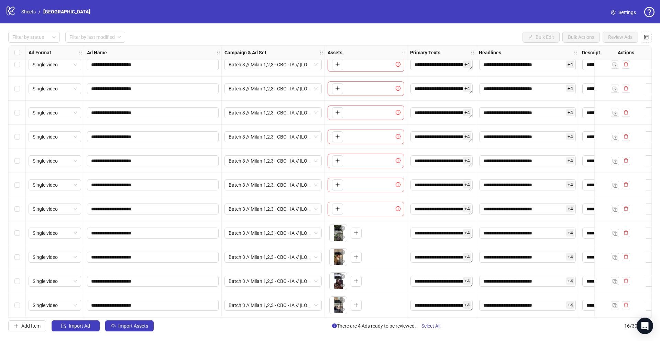
click at [343, 224] on div at bounding box center [338, 233] width 18 height 18
click at [343, 227] on icon "close-circle" at bounding box center [342, 228] width 5 height 5
click at [344, 250] on icon "close-circle" at bounding box center [342, 252] width 5 height 5
click at [344, 274] on icon "close-circle" at bounding box center [342, 276] width 5 height 5
click at [344, 298] on icon "close-circle" at bounding box center [342, 300] width 5 height 5
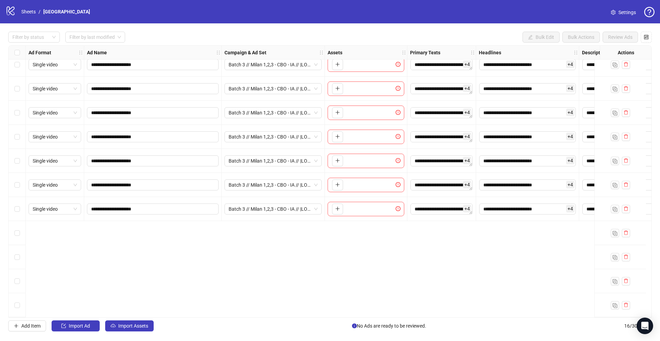
scroll to position [0, 0]
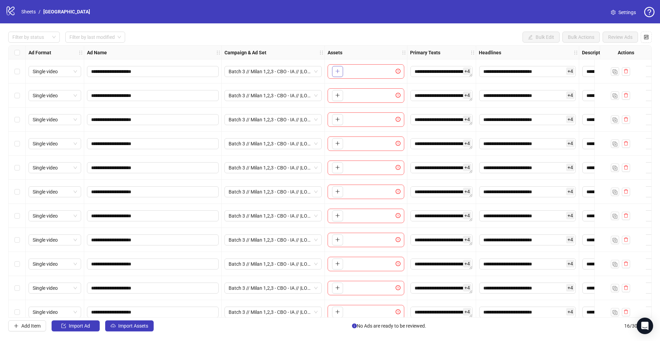
click at [338, 72] on icon "plus" at bounding box center [337, 71] width 5 height 5
click at [337, 91] on button "button" at bounding box center [337, 95] width 11 height 11
click at [339, 118] on icon "plus" at bounding box center [337, 119] width 5 height 5
click at [338, 143] on icon "plus" at bounding box center [338, 143] width 4 height 0
click at [337, 169] on icon "plus" at bounding box center [337, 167] width 5 height 5
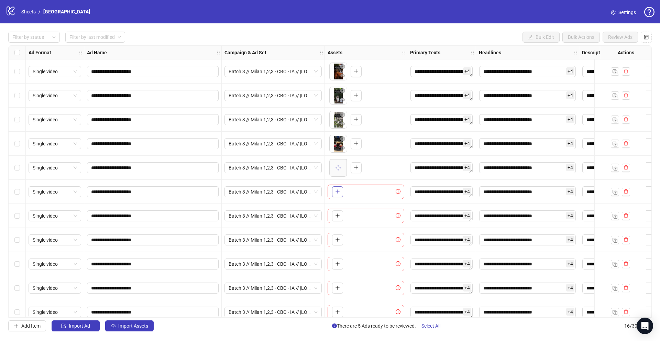
click at [335, 196] on button "button" at bounding box center [337, 191] width 11 height 11
click at [335, 216] on button "button" at bounding box center [337, 215] width 11 height 11
click at [339, 243] on button "button" at bounding box center [337, 240] width 11 height 11
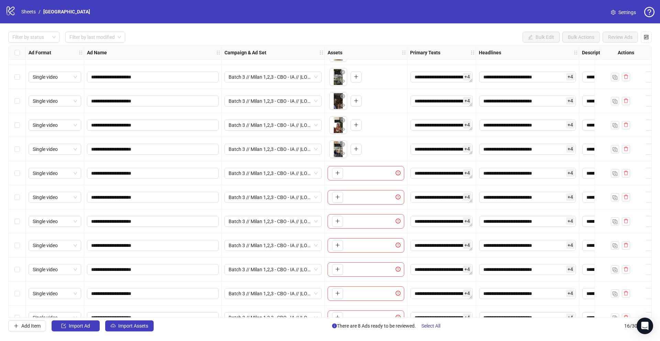
scroll to position [93, 0]
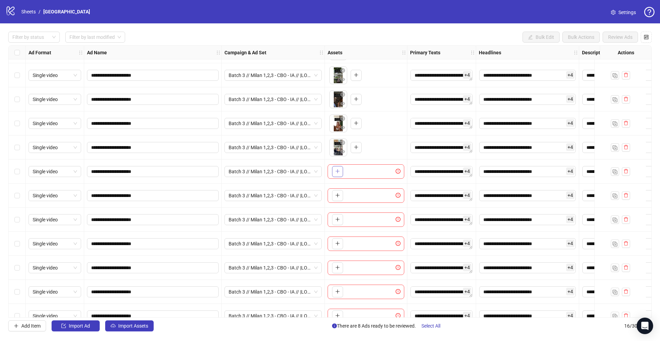
click at [337, 172] on icon "plus" at bounding box center [337, 171] width 5 height 5
click at [334, 195] on button "button" at bounding box center [337, 195] width 11 height 11
click at [338, 222] on span "button" at bounding box center [337, 220] width 5 height 6
click at [338, 245] on icon "plus" at bounding box center [337, 244] width 0 height 4
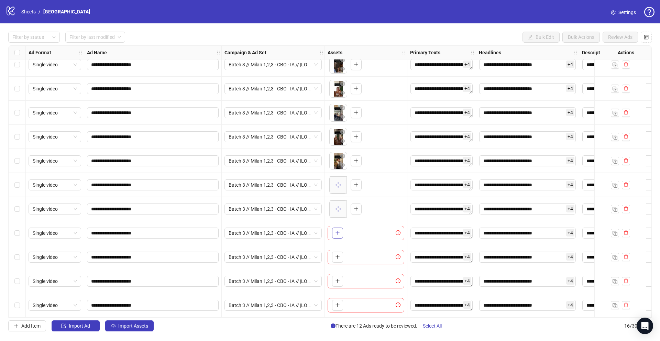
click at [337, 233] on icon "plus" at bounding box center [338, 233] width 4 height 0
click at [337, 254] on icon "plus" at bounding box center [337, 256] width 5 height 5
click at [338, 279] on icon "plus" at bounding box center [337, 281] width 5 height 5
click at [340, 303] on button "button" at bounding box center [337, 305] width 11 height 11
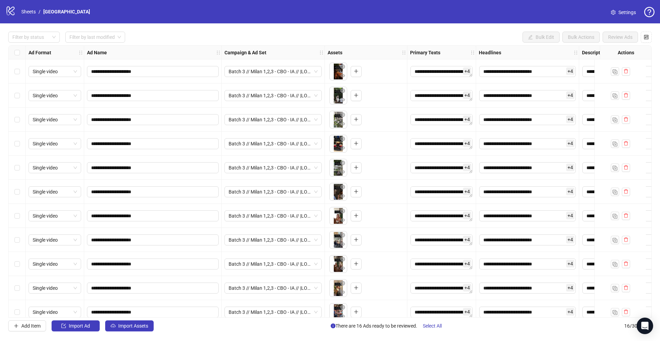
click at [21, 72] on div "Select row 1" at bounding box center [17, 71] width 17 height 24
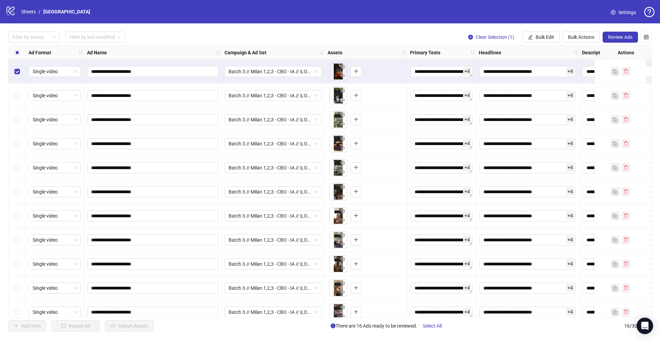
click at [20, 94] on div "Select row 2" at bounding box center [17, 96] width 17 height 24
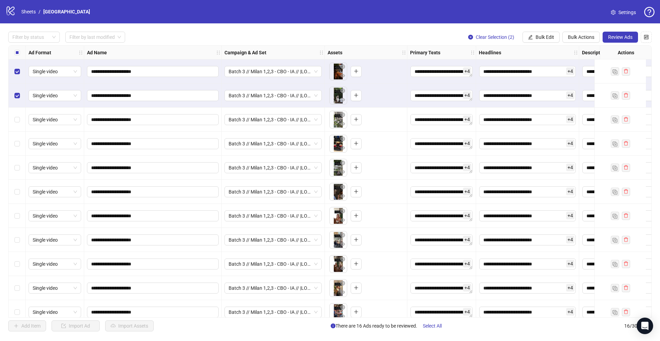
click at [19, 112] on div "Select row 3" at bounding box center [17, 120] width 17 height 24
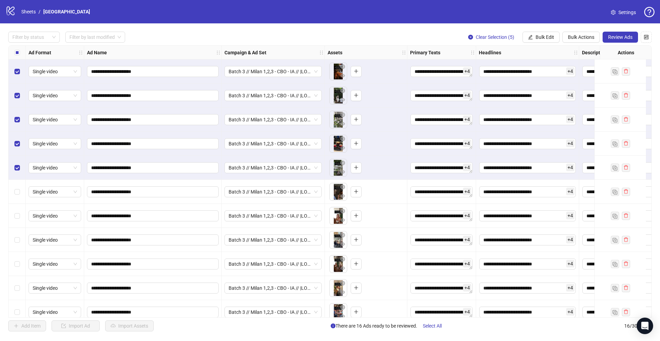
click at [19, 184] on div "Select row 6" at bounding box center [17, 192] width 17 height 24
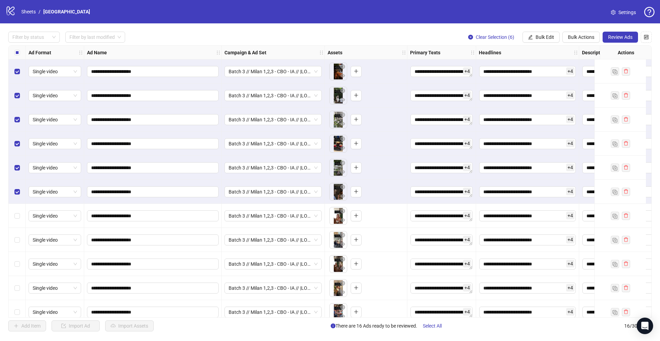
click at [18, 221] on div "Select row 7" at bounding box center [17, 216] width 17 height 24
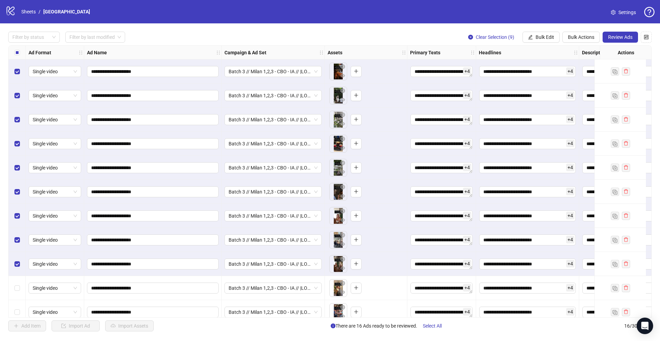
click at [18, 281] on div "Select row 10" at bounding box center [17, 288] width 17 height 24
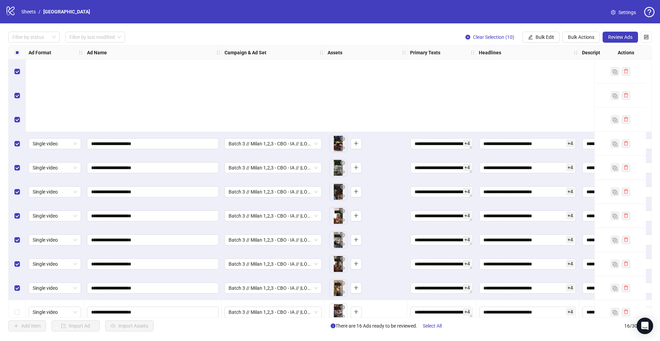
scroll to position [130, 0]
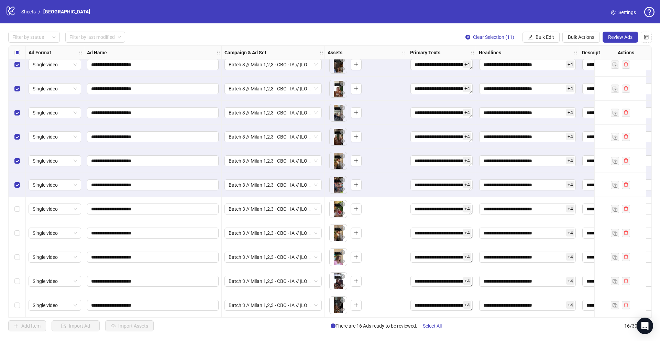
click at [20, 212] on div "Select row 12" at bounding box center [17, 209] width 17 height 24
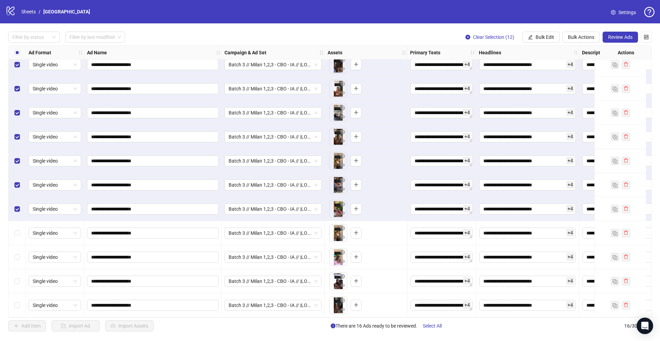
click at [19, 235] on div "Select row 13" at bounding box center [17, 233] width 17 height 24
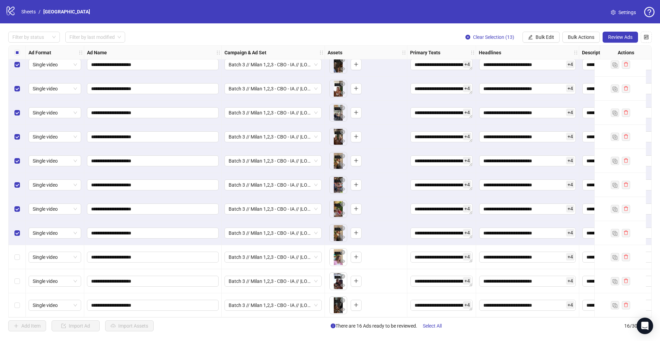
click at [19, 260] on div "Select row 14" at bounding box center [17, 257] width 17 height 24
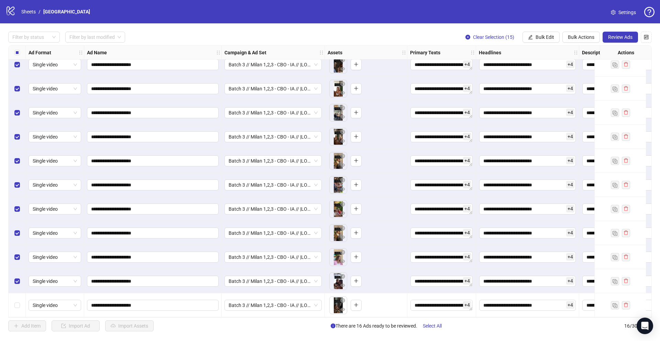
click at [19, 296] on div "Select row 16" at bounding box center [17, 305] width 17 height 24
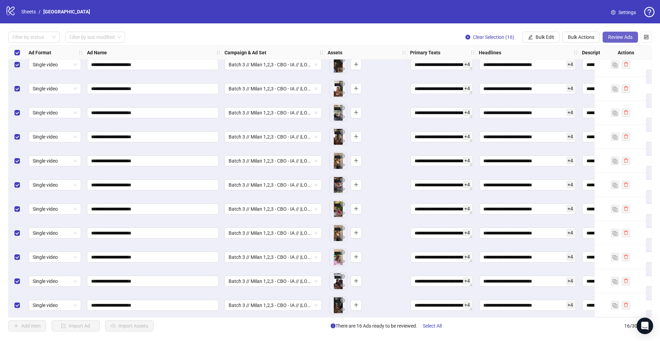
click at [624, 38] on span "Review Ads" at bounding box center [620, 37] width 24 height 6
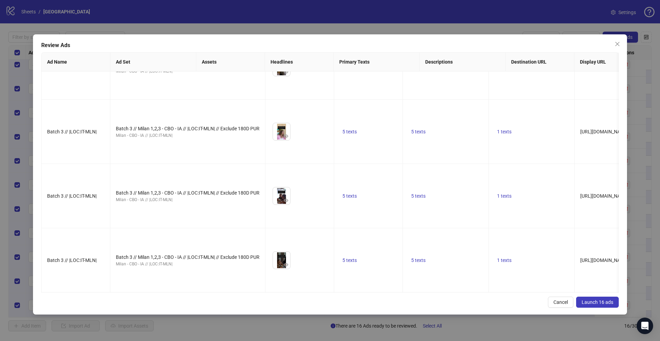
click at [389, 130] on icon "caret-right" at bounding box center [388, 128] width 5 height 5
click at [389, 130] on icon "caret-right" at bounding box center [388, 131] width 5 height 5
click at [387, 128] on icon "caret-right" at bounding box center [388, 127] width 2 height 3
click at [387, 128] on icon "caret-right" at bounding box center [388, 129] width 2 height 3
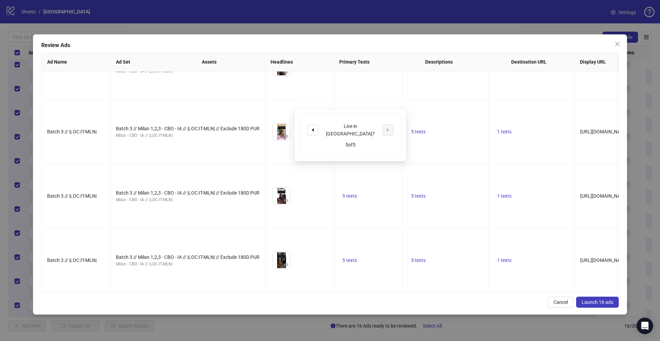
click at [455, 127] on icon "caret-right" at bounding box center [456, 128] width 5 height 5
click at [455, 129] on icon "caret-right" at bounding box center [456, 131] width 5 height 5
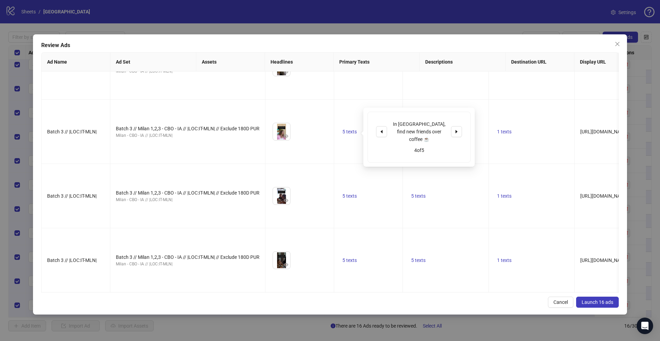
click at [456, 129] on icon "caret-right" at bounding box center [456, 131] width 5 height 5
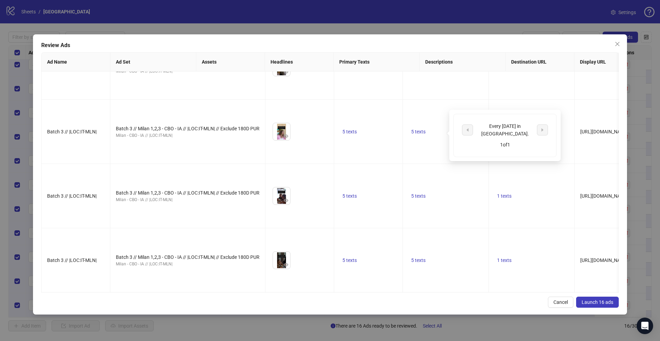
click at [309, 128] on button "button" at bounding box center [312, 129] width 11 height 11
click at [309, 128] on button "button" at bounding box center [312, 127] width 11 height 11
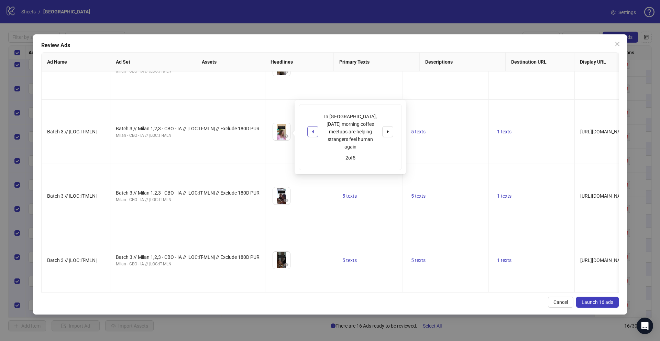
click at [309, 128] on button "button" at bounding box center [312, 131] width 11 height 11
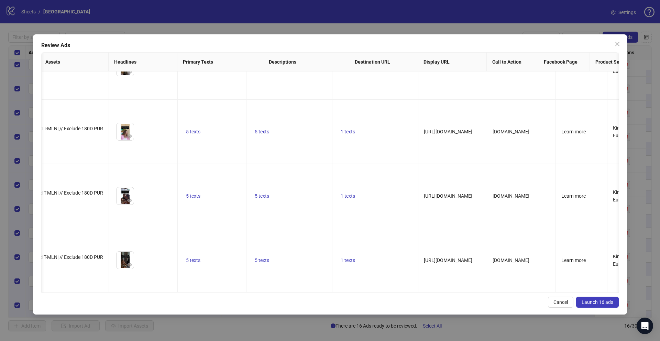
scroll to position [0, 185]
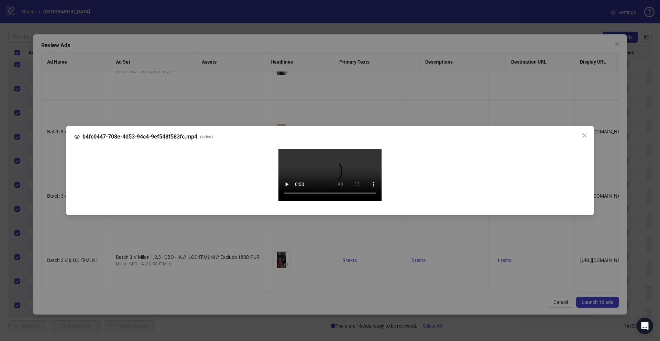
click at [58, 185] on div "b4fc0447-708e-4d53-94c4-9ef548f583fc.mp4 ( video ) Your browser does not suppor…" at bounding box center [330, 170] width 660 height 341
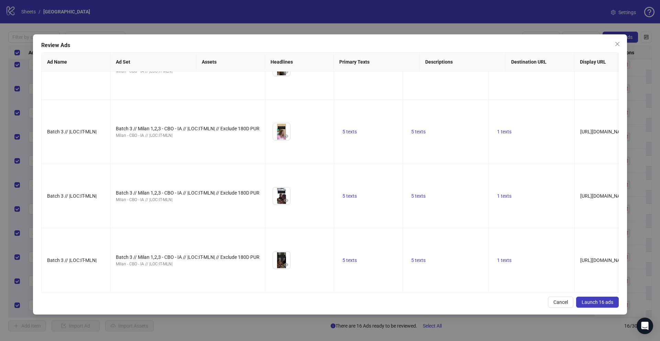
click at [284, 10] on icon "eye" at bounding box center [286, 7] width 5 height 5
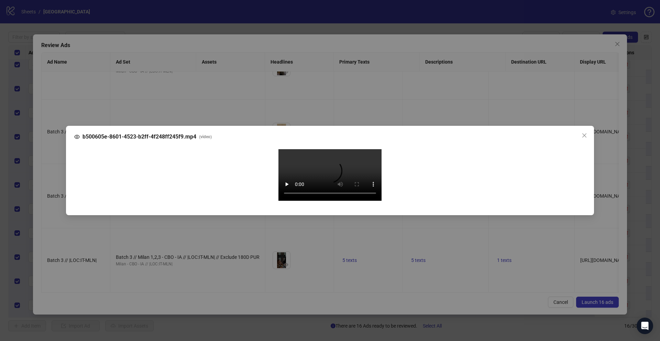
click at [62, 222] on div "b500605e-8601-4523-b2ff-4f248ff245f9.mp4 ( video ) Your browser does not suppor…" at bounding box center [330, 170] width 660 height 341
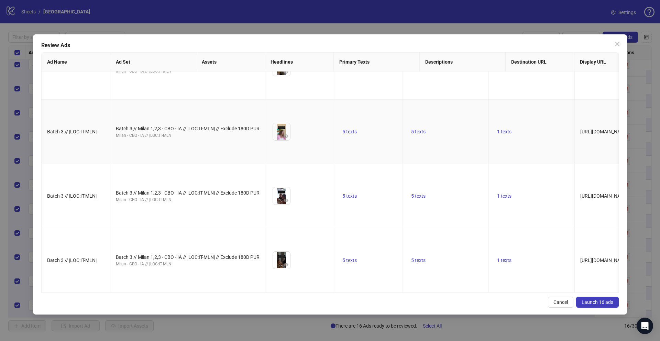
scroll to position [1092, 0]
click at [284, 139] on icon "eye" at bounding box center [286, 136] width 5 height 5
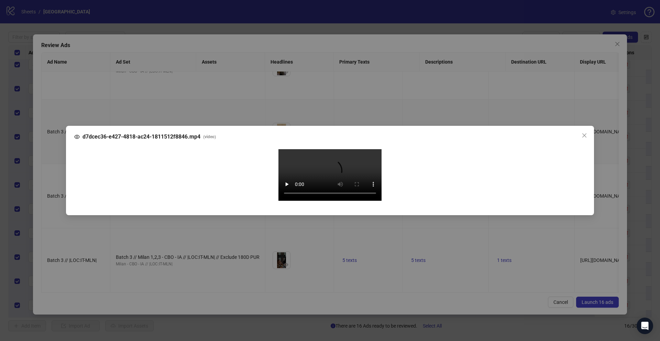
click at [56, 186] on div "d7dcec36-e427-4818-ac24-1811512f8846.mp4 ( video ) Your browser does not suppor…" at bounding box center [330, 170] width 660 height 341
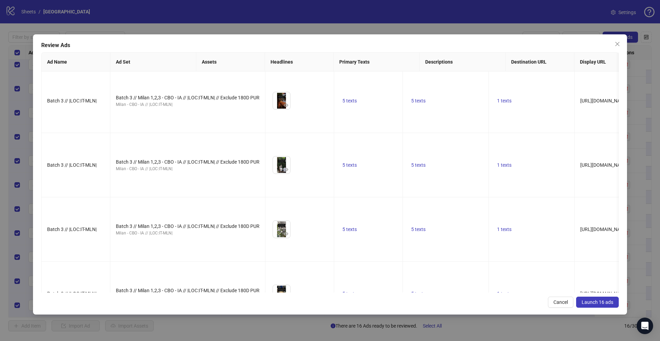
scroll to position [0, 0]
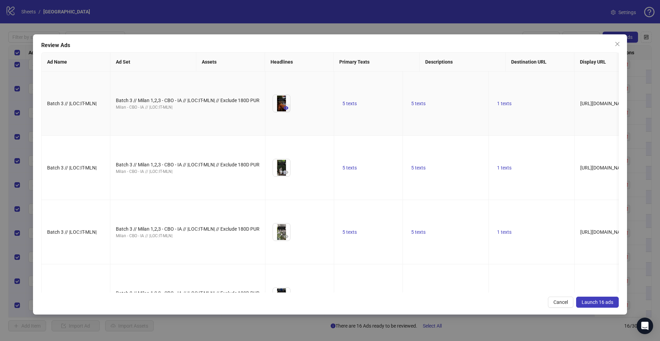
click at [284, 110] on icon "eye" at bounding box center [286, 107] width 5 height 3
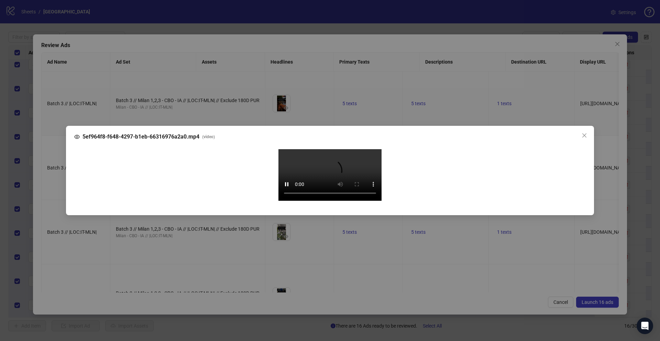
click at [58, 192] on div "5ef964f8-f648-4297-b1eb-66316976a2a0.mp4 ( video ) Your browser does not suppor…" at bounding box center [330, 170] width 660 height 341
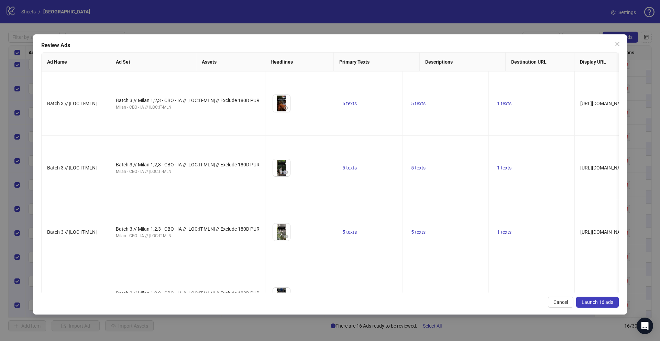
click at [601, 303] on span "Launch 16 ads" at bounding box center [598, 303] width 32 height 6
